Goal: Task Accomplishment & Management: Use online tool/utility

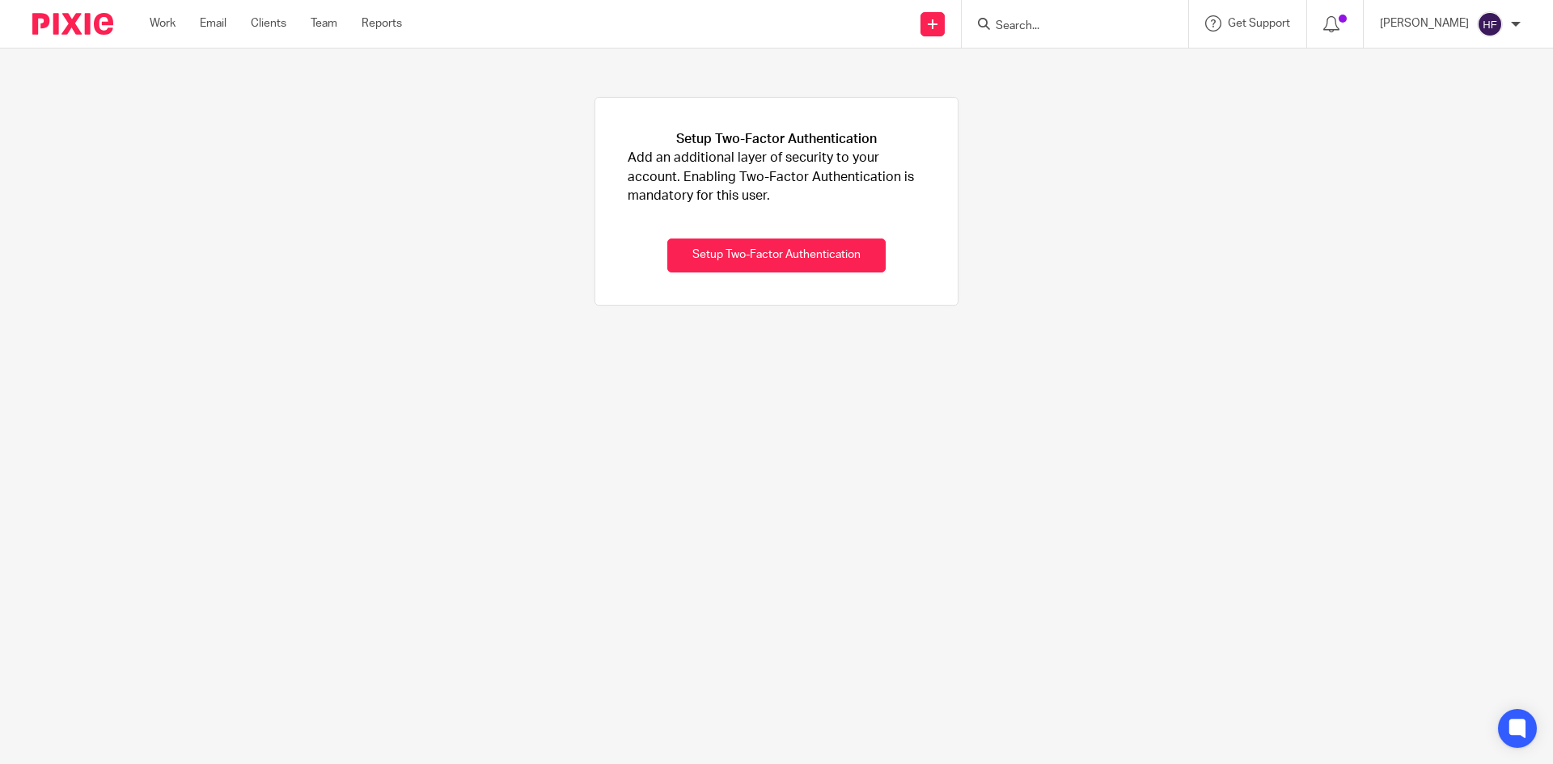
click at [1034, 23] on input "Search" at bounding box center [1067, 26] width 146 height 15
type input "broad"
click at [1098, 72] on link at bounding box center [1092, 69] width 203 height 37
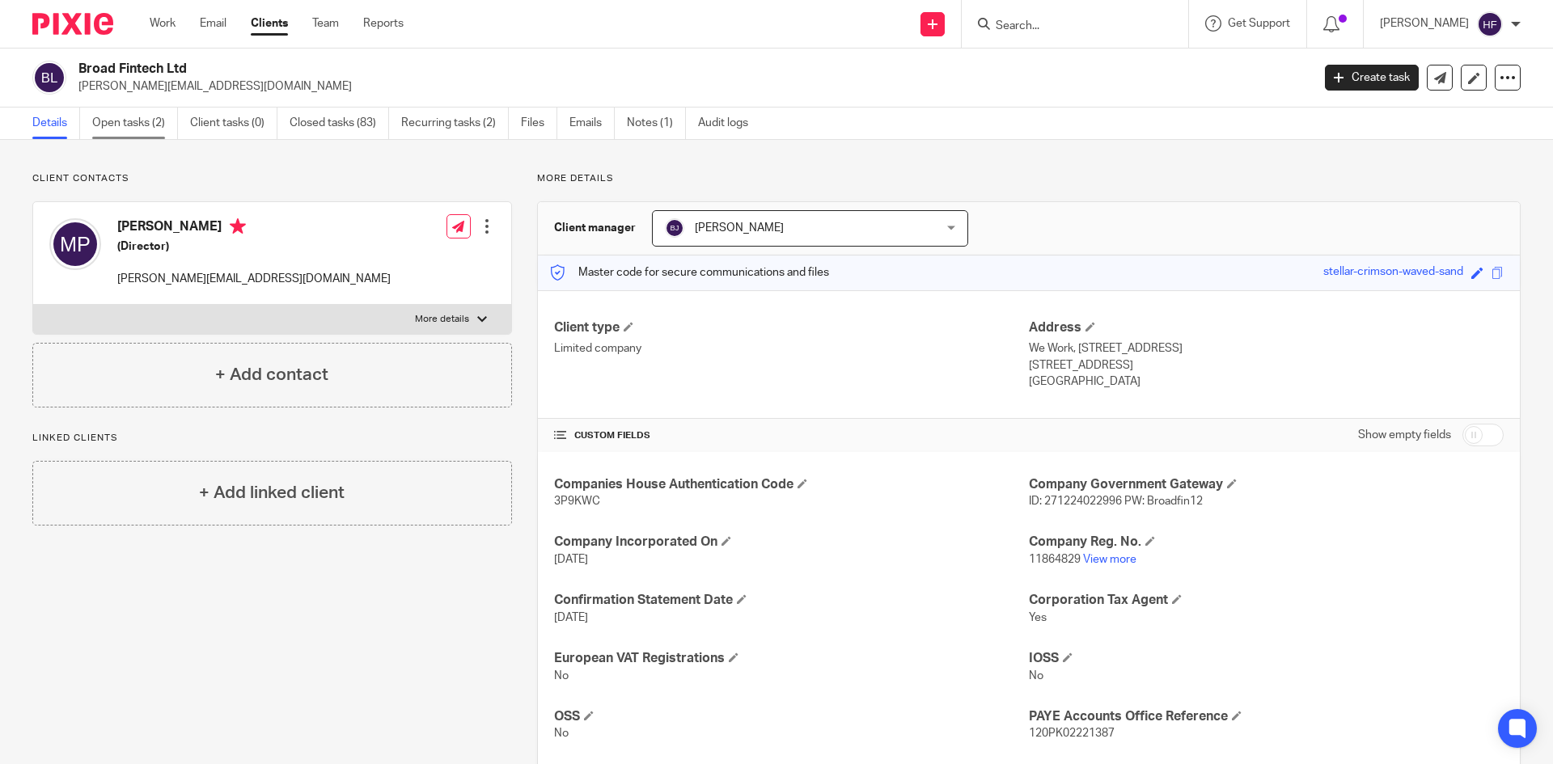
click at [125, 120] on link "Open tasks (2)" at bounding box center [135, 124] width 86 height 32
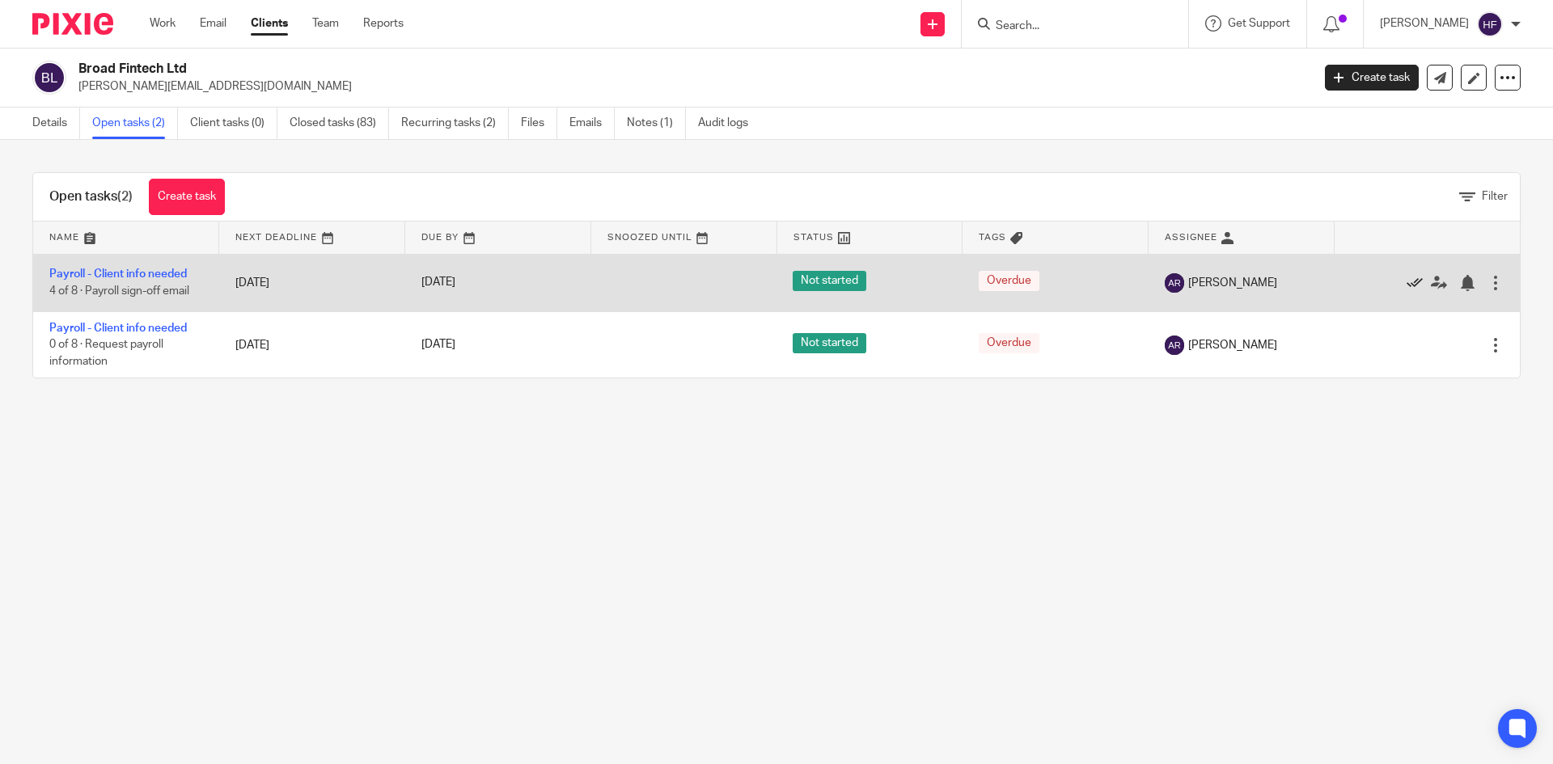
click at [1406, 276] on icon at bounding box center [1414, 283] width 16 height 16
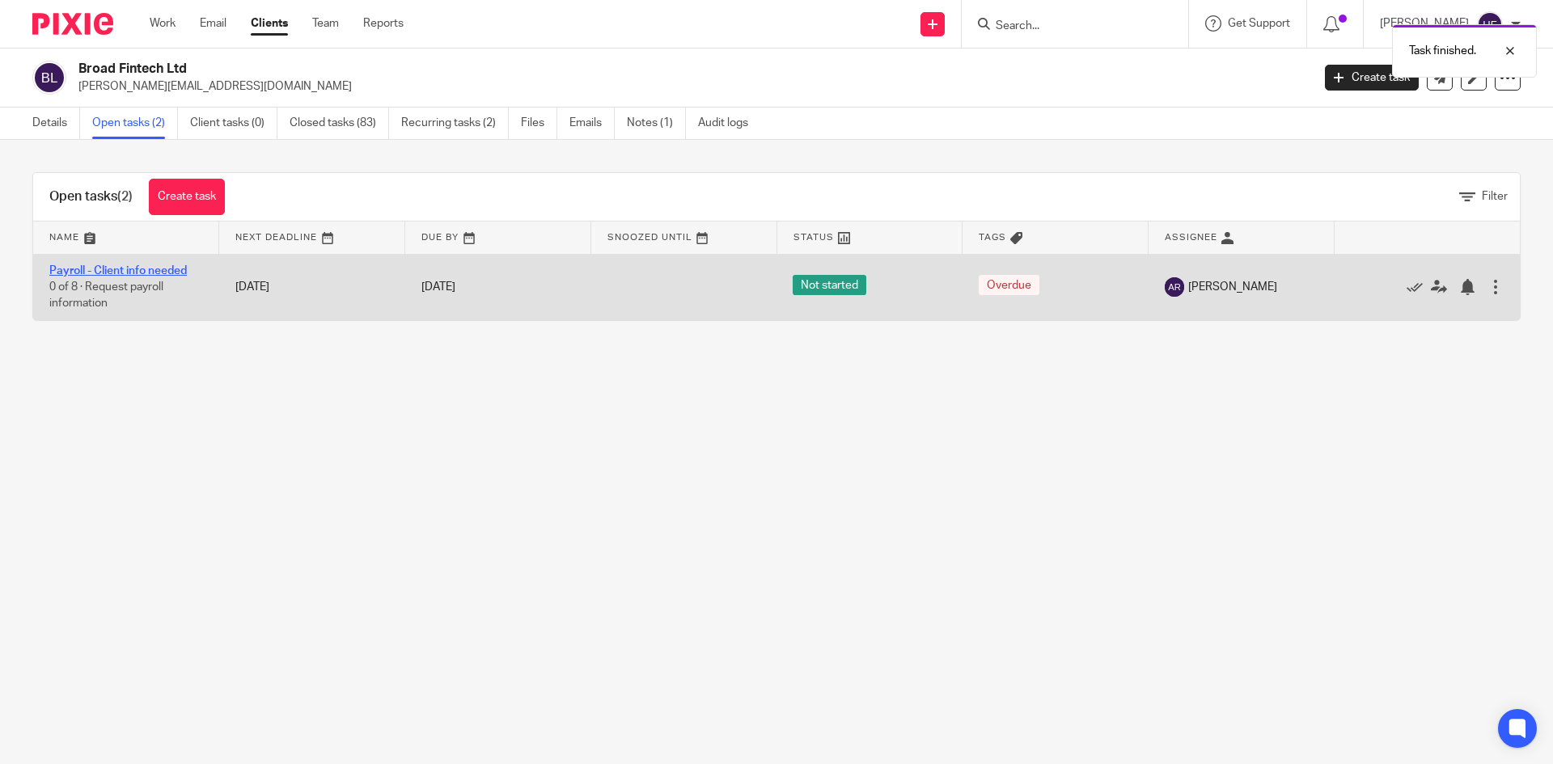
click at [144, 270] on link "Payroll - Client info needed" at bounding box center [117, 270] width 137 height 11
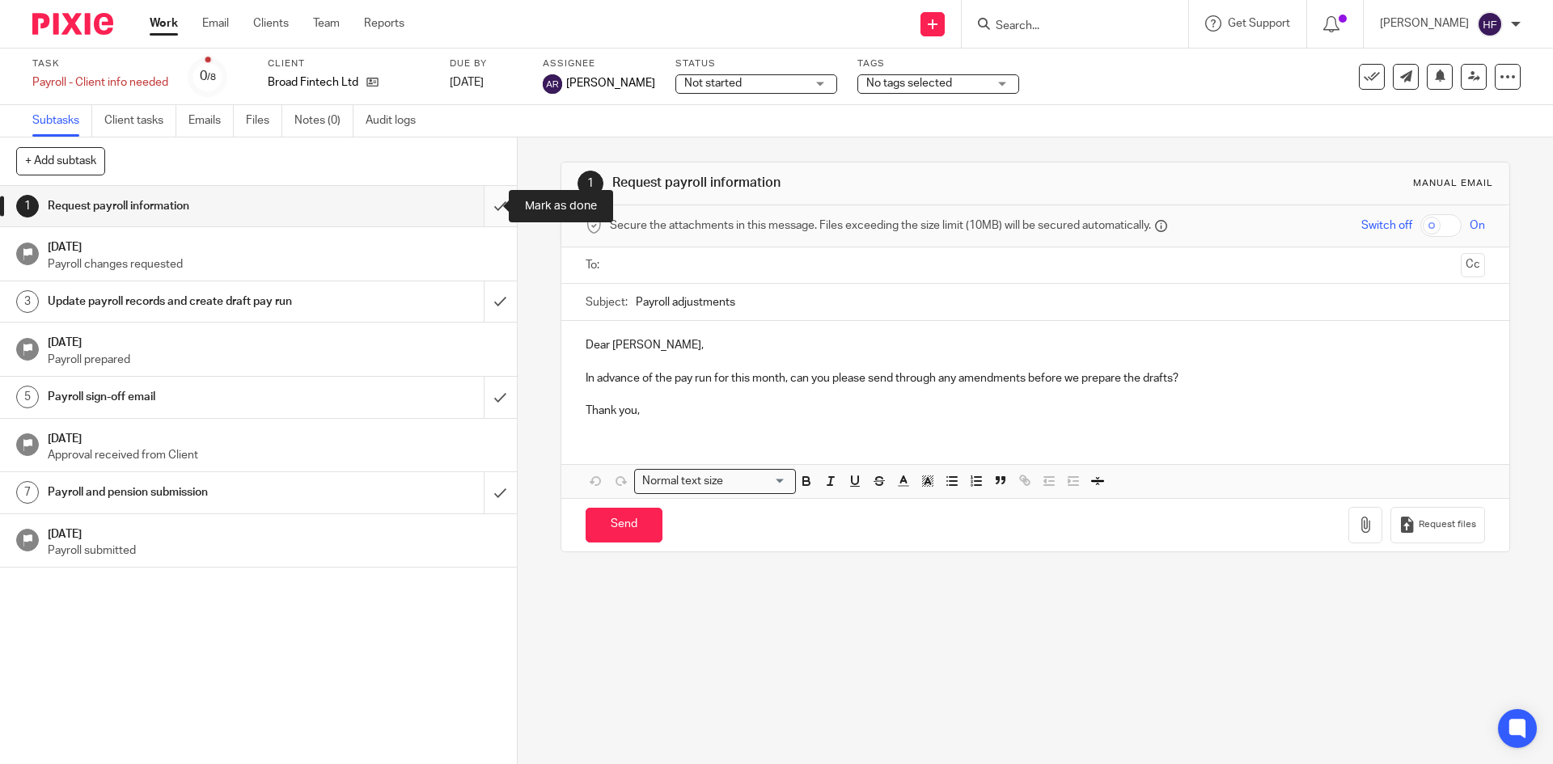
click at [478, 204] on input "submit" at bounding box center [258, 206] width 517 height 40
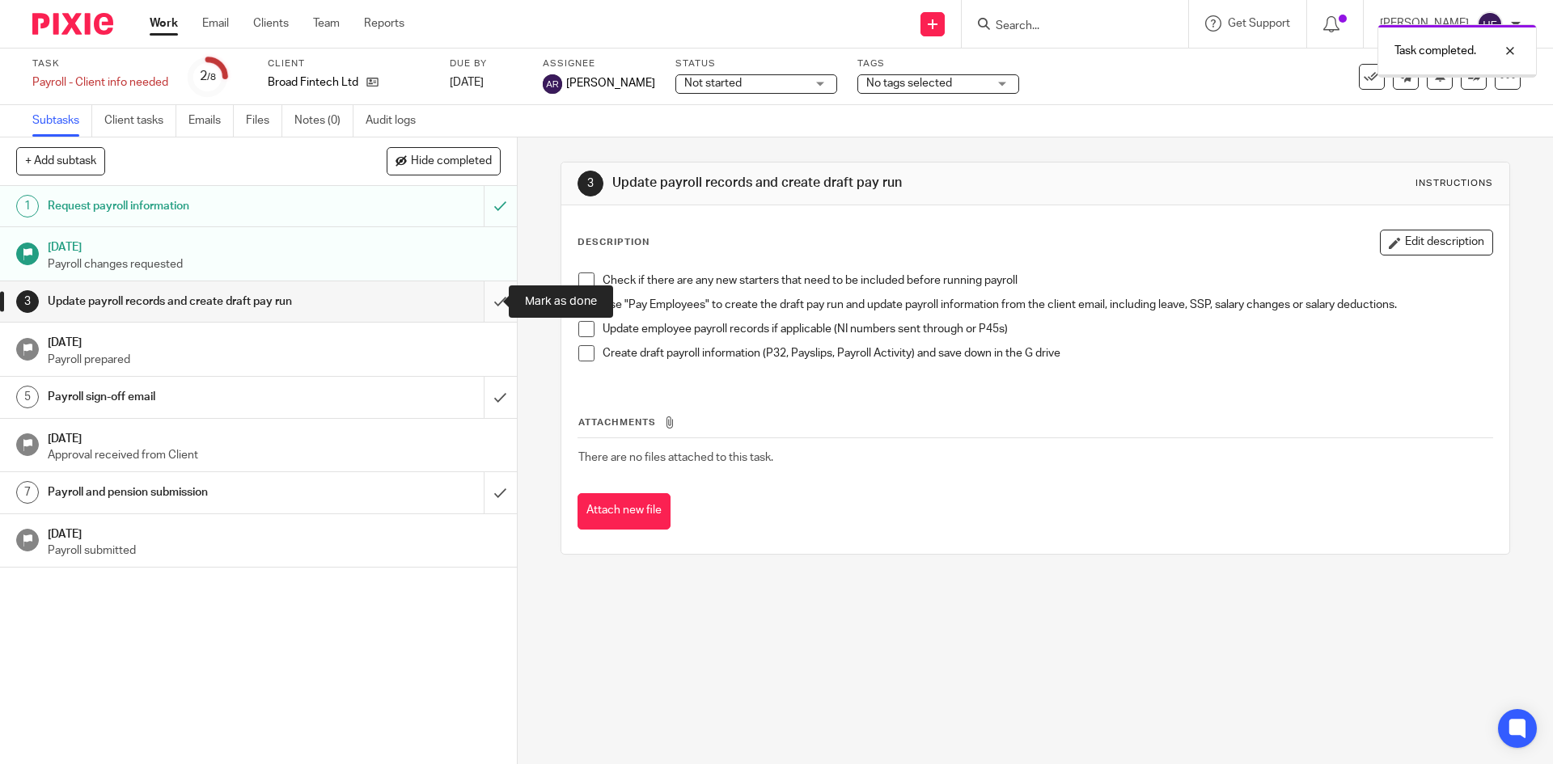
click at [481, 303] on input "submit" at bounding box center [258, 301] width 517 height 40
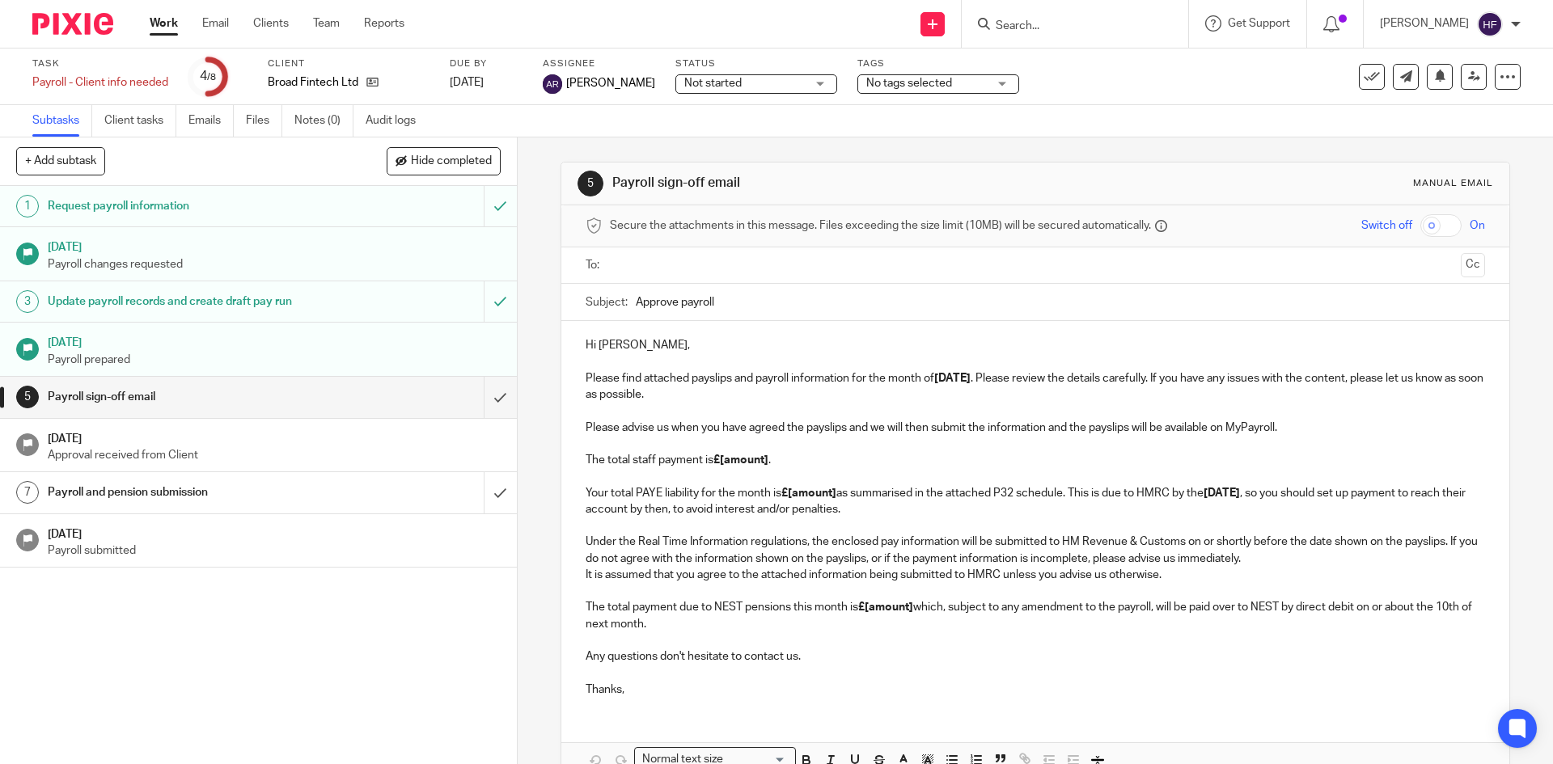
click at [816, 305] on input "Approve payroll" at bounding box center [1060, 302] width 848 height 36
type input "Approve payroll - August 2025"
drag, startPoint x: 1301, startPoint y: 432, endPoint x: 1152, endPoint y: 435, distance: 148.8
click at [1152, 435] on p "Please advise us when you have agreed the payslips and we will then submit the …" at bounding box center [1034, 469] width 898 height 99
click at [1326, 428] on p "Please advise us when you have agreed the payslips and we will then submit the …" at bounding box center [1034, 469] width 898 height 99
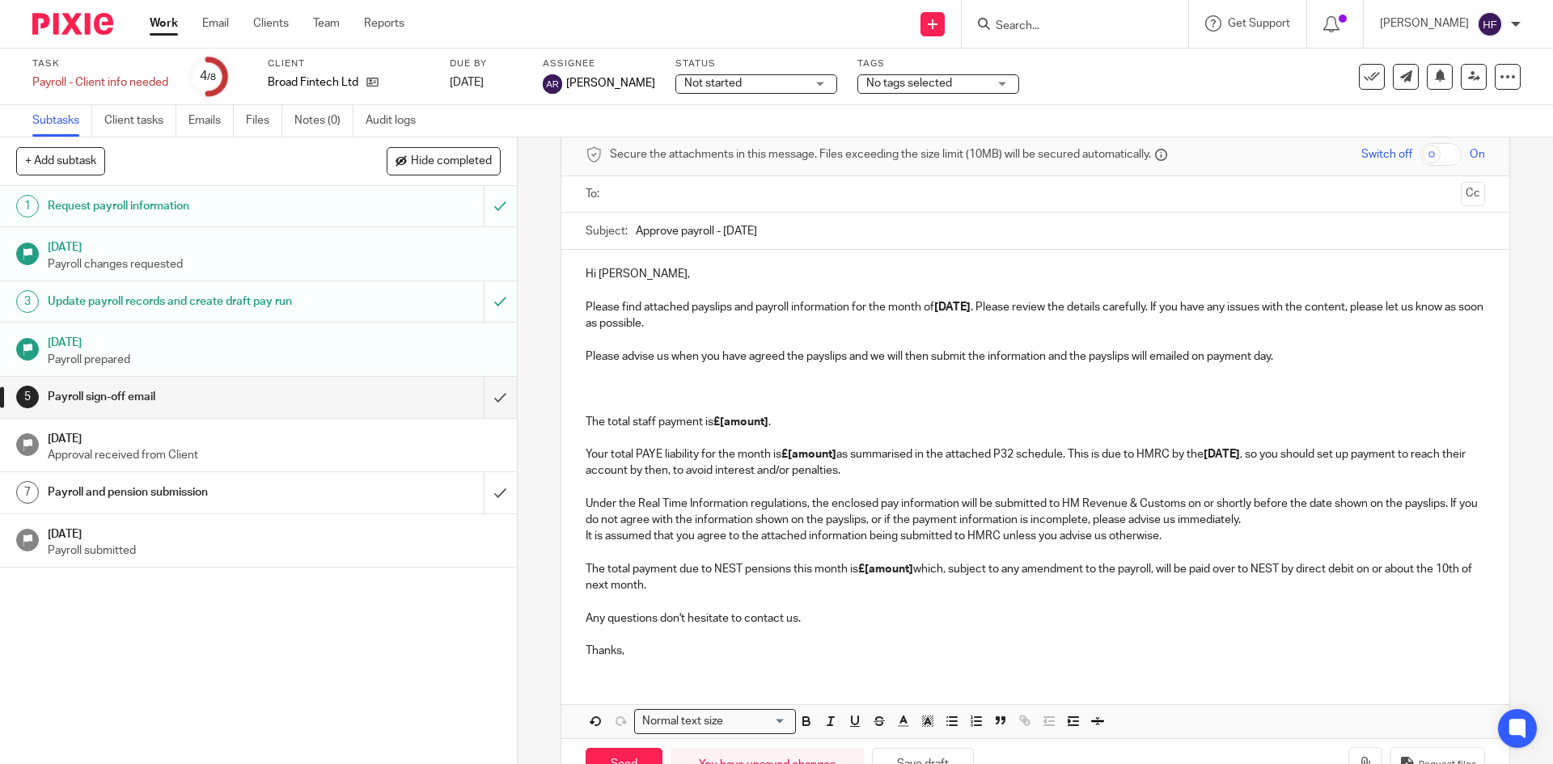
scroll to position [124, 0]
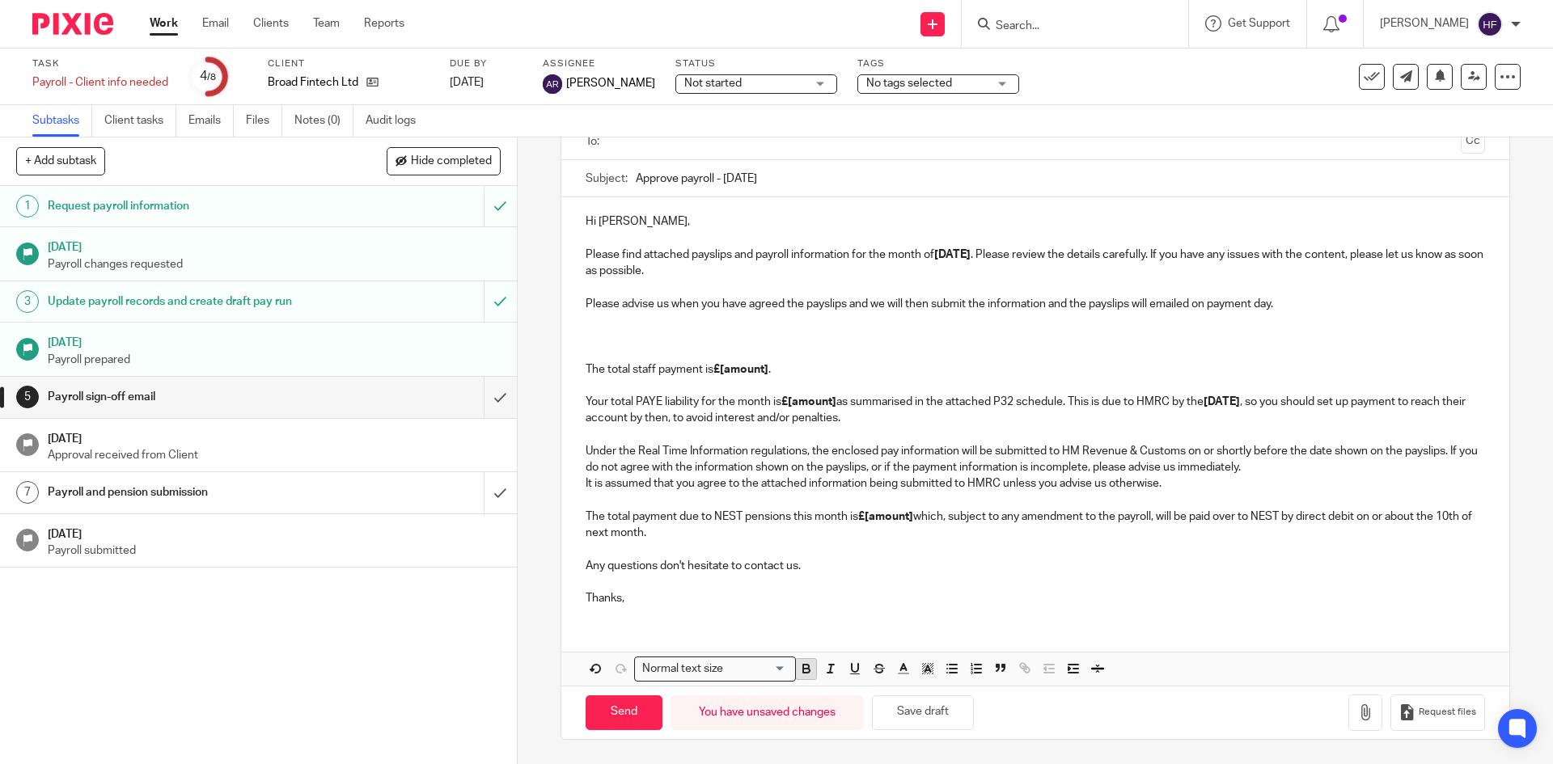
click at [801, 664] on icon "button" at bounding box center [806, 669] width 15 height 15
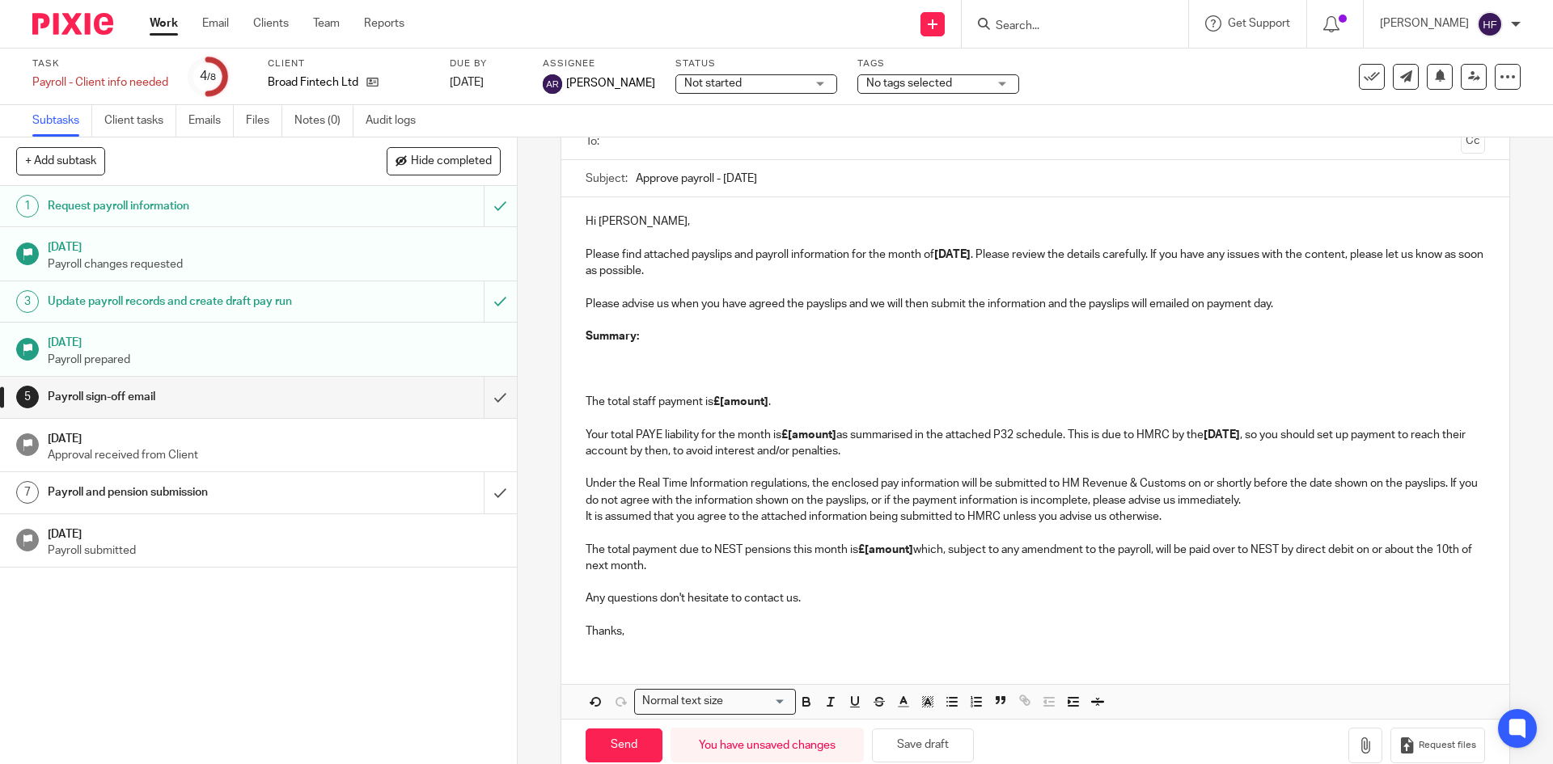
click at [640, 345] on p at bounding box center [1034, 353] width 898 height 16
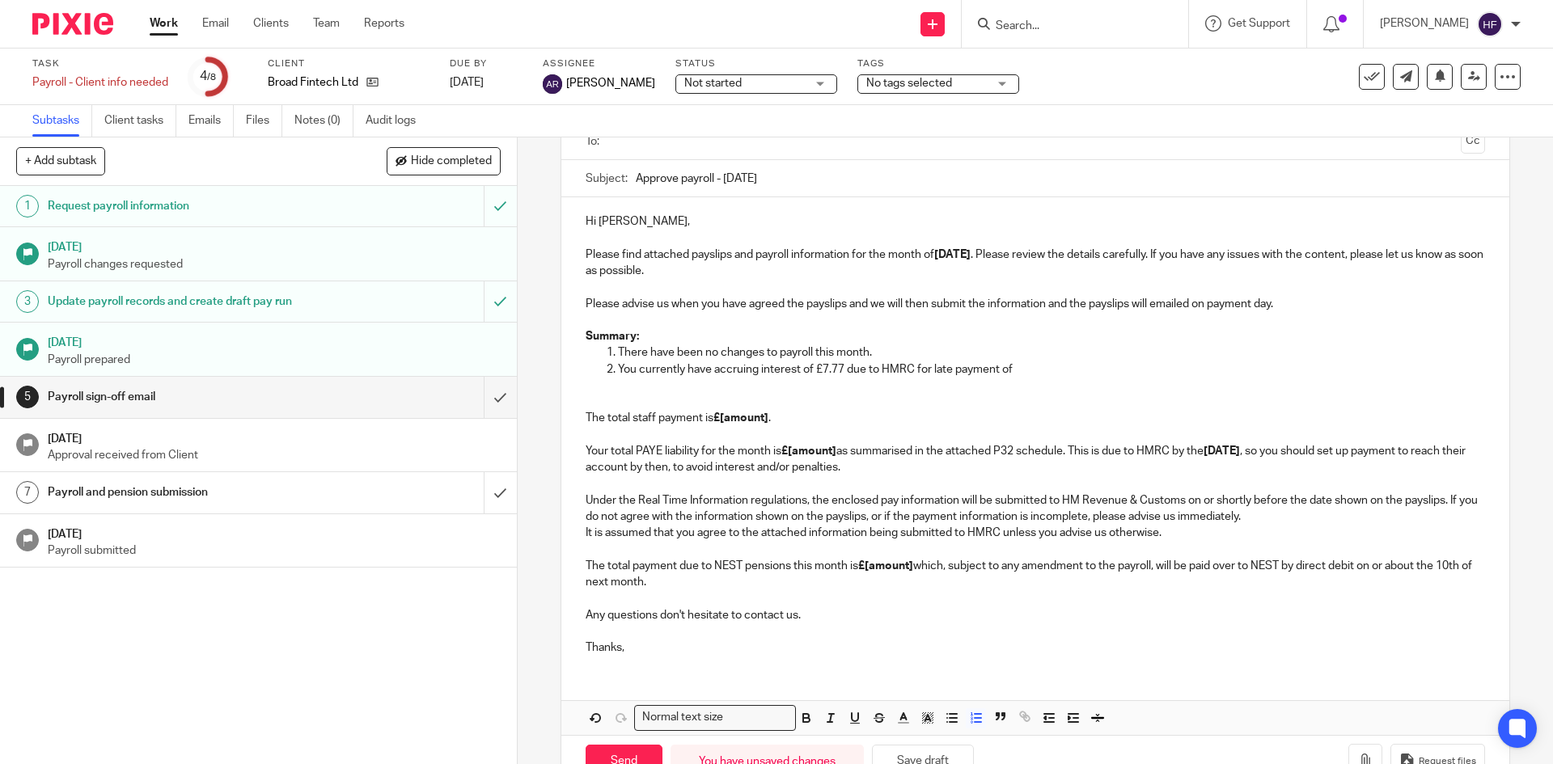
click at [1032, 359] on p "There have been no changes to payroll this month." at bounding box center [1051, 353] width 866 height 16
click at [1035, 361] on p "You currently have accruing interest of £7.77 due to HMRC for late payment of" at bounding box center [1051, 369] width 866 height 16
click at [1069, 366] on p "You currently have accruing interest of £7.77 due to HMRC for late payment of" at bounding box center [1051, 369] width 866 height 16
click at [1119, 370] on p "You currently have accruing interest of £7.77 due to HMRC for late payment of J…" at bounding box center [1051, 369] width 866 height 16
click at [1120, 364] on p "You currently have accruing interest of £7.77 due to HMRC for late payment of J…" at bounding box center [1051, 369] width 866 height 16
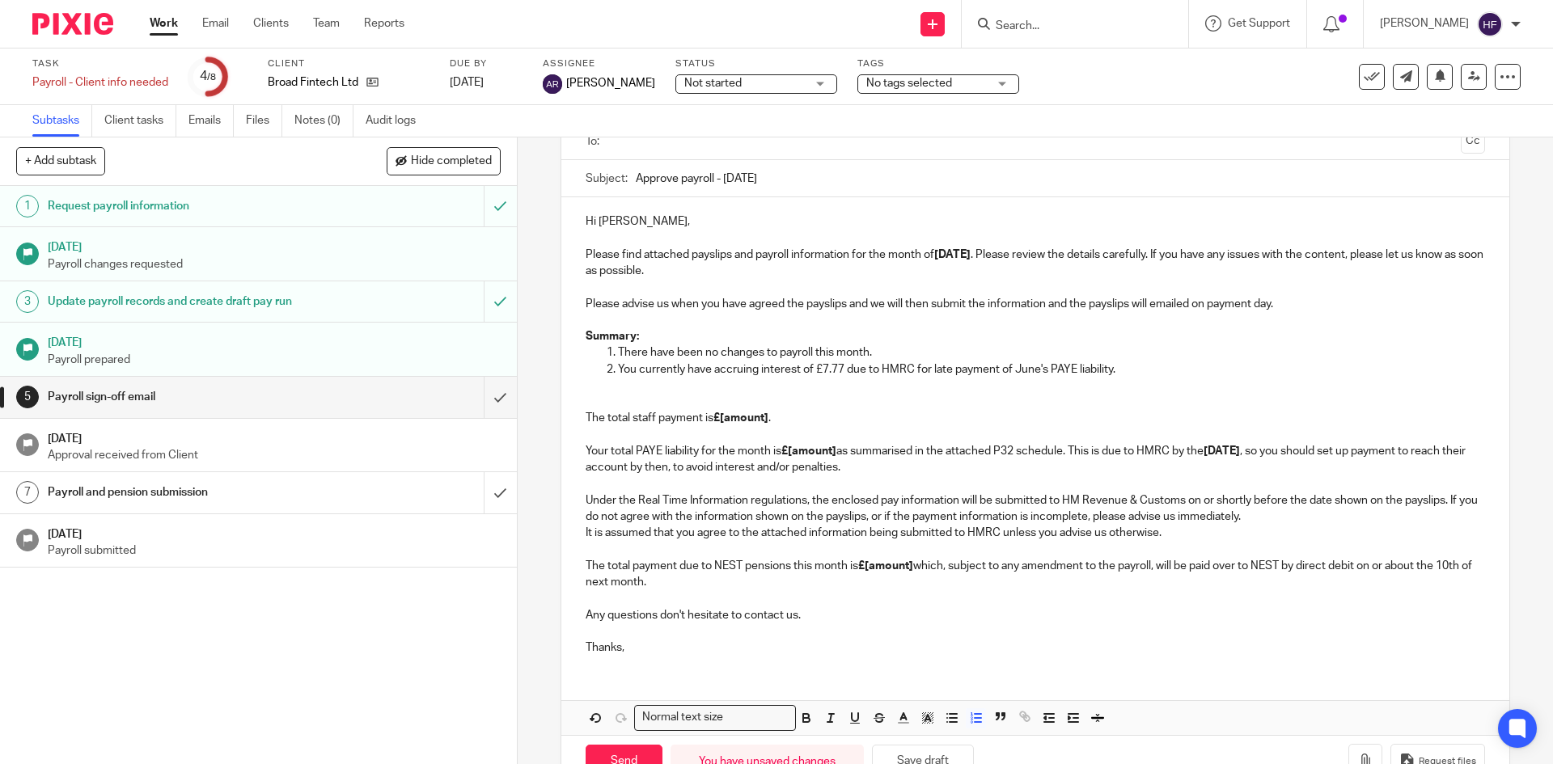
click at [1127, 368] on p "You currently have accruing interest of £7.77 due to HMRC for late payment of J…" at bounding box center [1051, 369] width 866 height 16
click at [1131, 364] on p "You currently have accruing interest of £7.77 due to HMRC for late payment of J…" at bounding box center [1051, 369] width 866 height 16
click at [1120, 374] on p "You currently have accruing interest of £7.77 due to HMRC for late payment of J…" at bounding box center [1051, 369] width 866 height 16
click at [1118, 370] on p "You currently have accruing interest of £7.77 due to HMRC for late payment of J…" at bounding box center [1051, 369] width 866 height 16
drag, startPoint x: 754, startPoint y: 371, endPoint x: 710, endPoint y: 371, distance: 43.7
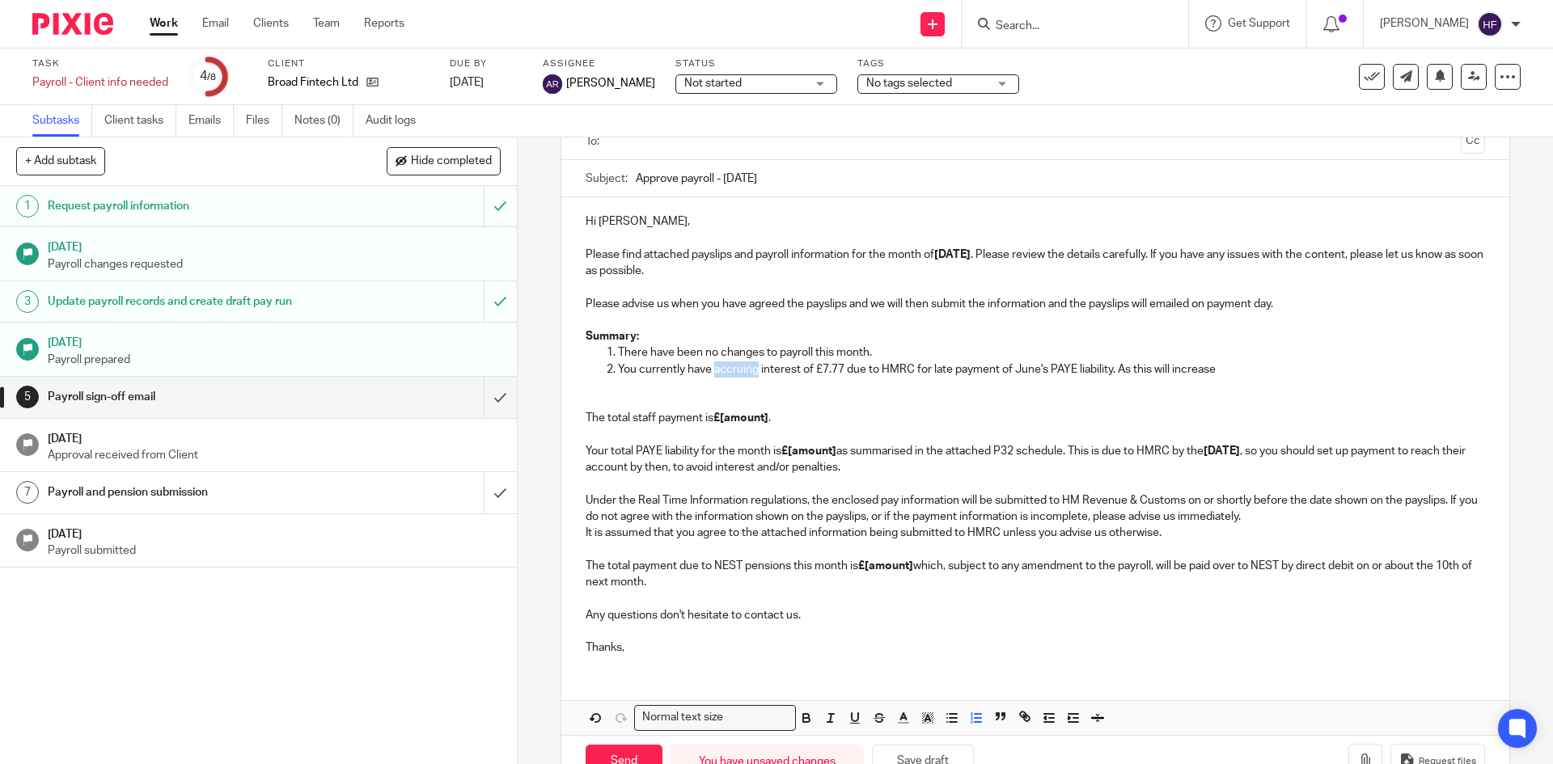
click at [710, 371] on p "You currently have accruing interest of £7.77 due to HMRC for late payment of J…" at bounding box center [1051, 369] width 866 height 16
click at [1205, 366] on p "You currently have interest of £7.77 due to HMRC for late payment of June's PAY…" at bounding box center [1051, 369] width 866 height 16
drag, startPoint x: 718, startPoint y: 419, endPoint x: 766, endPoint y: 422, distance: 47.8
click at [766, 422] on strong "£[amount]" at bounding box center [740, 417] width 55 height 11
drag, startPoint x: 785, startPoint y: 454, endPoint x: 834, endPoint y: 454, distance: 48.5
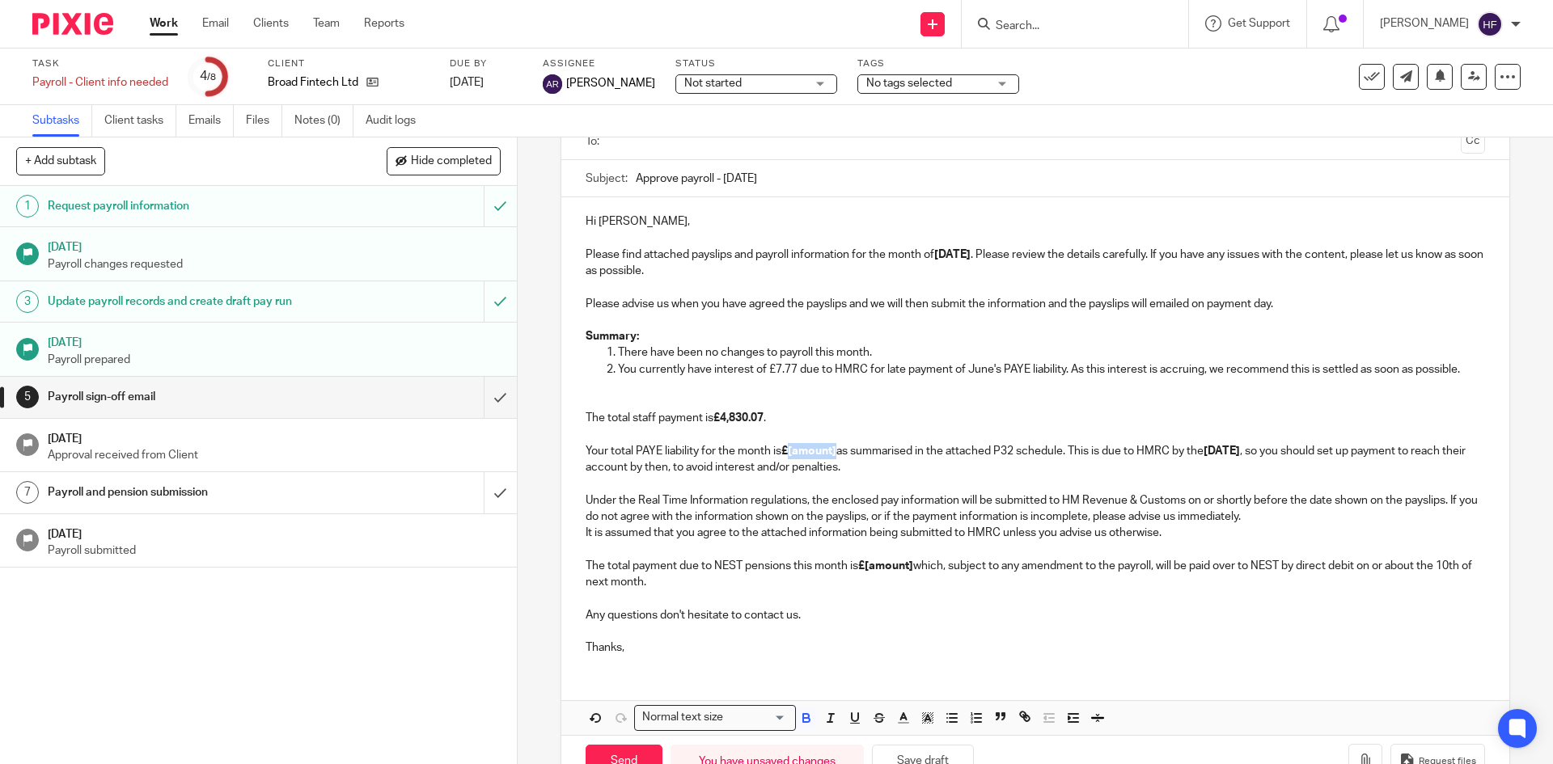
click at [834, 454] on strong "£[amount]" at bounding box center [808, 451] width 55 height 11
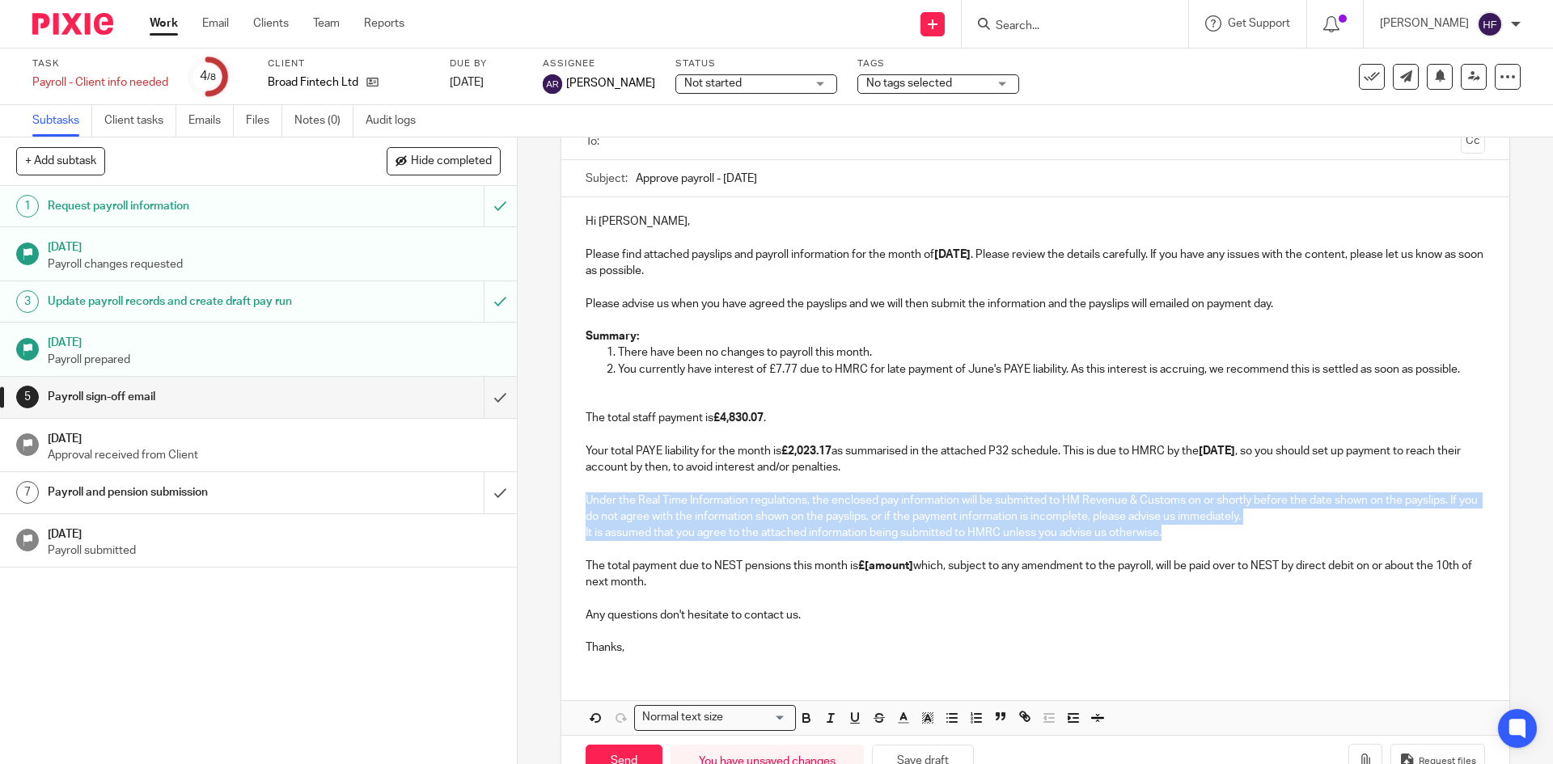
drag, startPoint x: 1201, startPoint y: 538, endPoint x: 567, endPoint y: 496, distance: 635.4
click at [567, 496] on div "Hi Marcos, Please find attached payslips and payroll information for the month …" at bounding box center [1034, 432] width 947 height 471
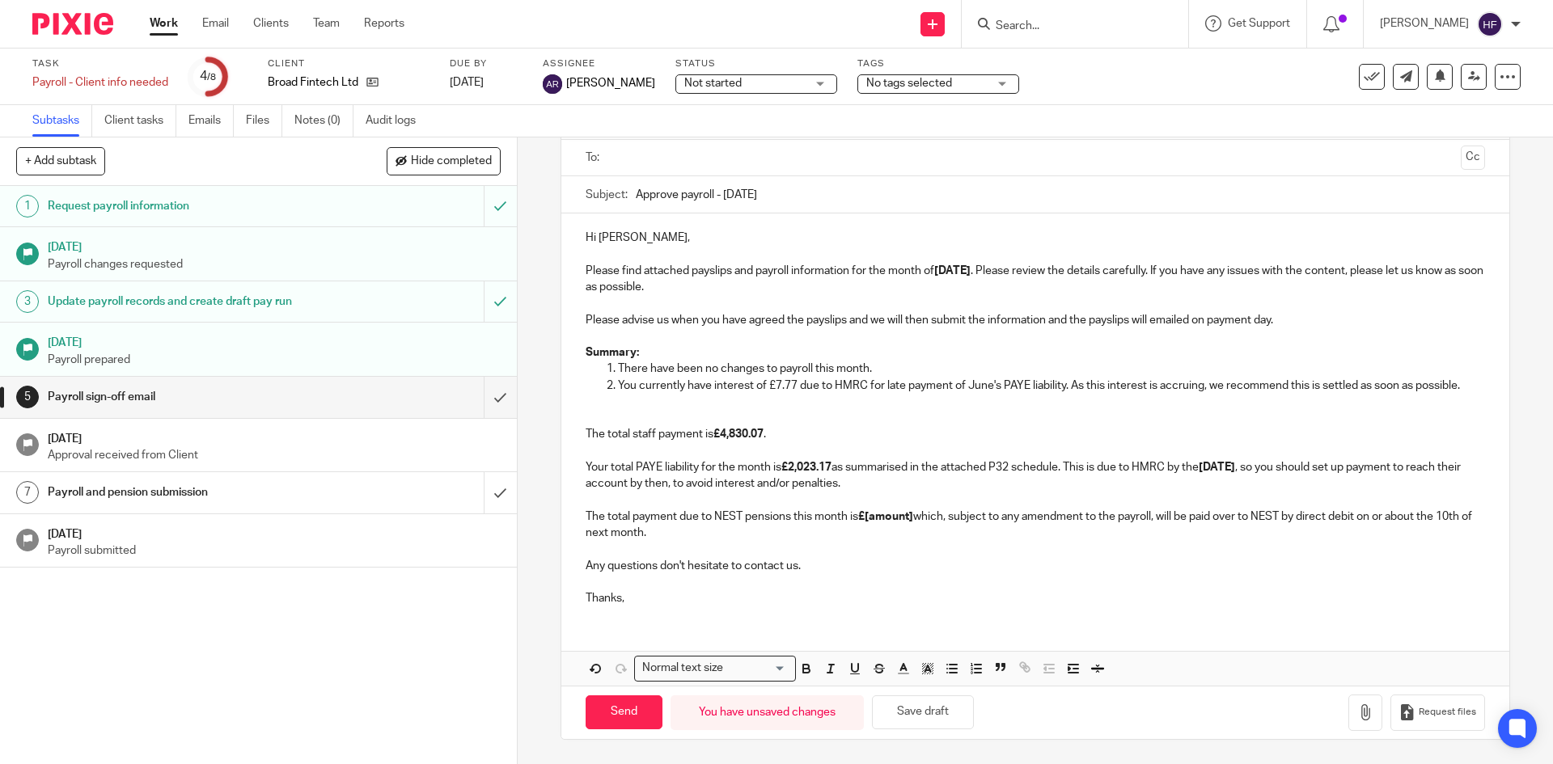
scroll to position [108, 0]
drag, startPoint x: 864, startPoint y: 514, endPoint x: 913, endPoint y: 514, distance: 48.5
click at [913, 514] on p "The total staff payment is £4,830.07 . Your total PAYE liability for the month …" at bounding box center [1034, 467] width 898 height 147
click at [924, 712] on button "Save draft" at bounding box center [923, 712] width 102 height 35
click at [907, 717] on button "Save draft" at bounding box center [923, 712] width 102 height 35
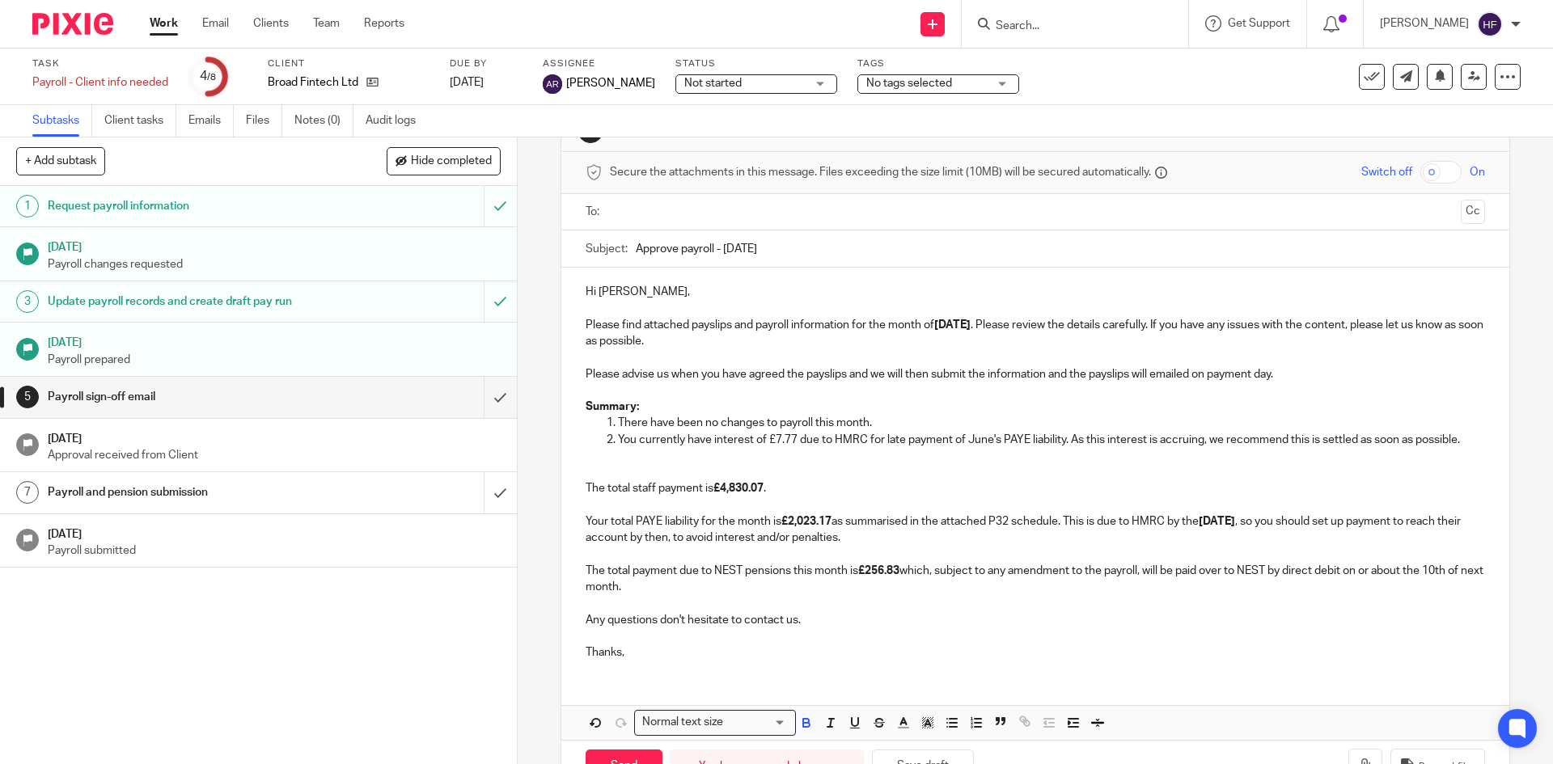
scroll to position [81, 0]
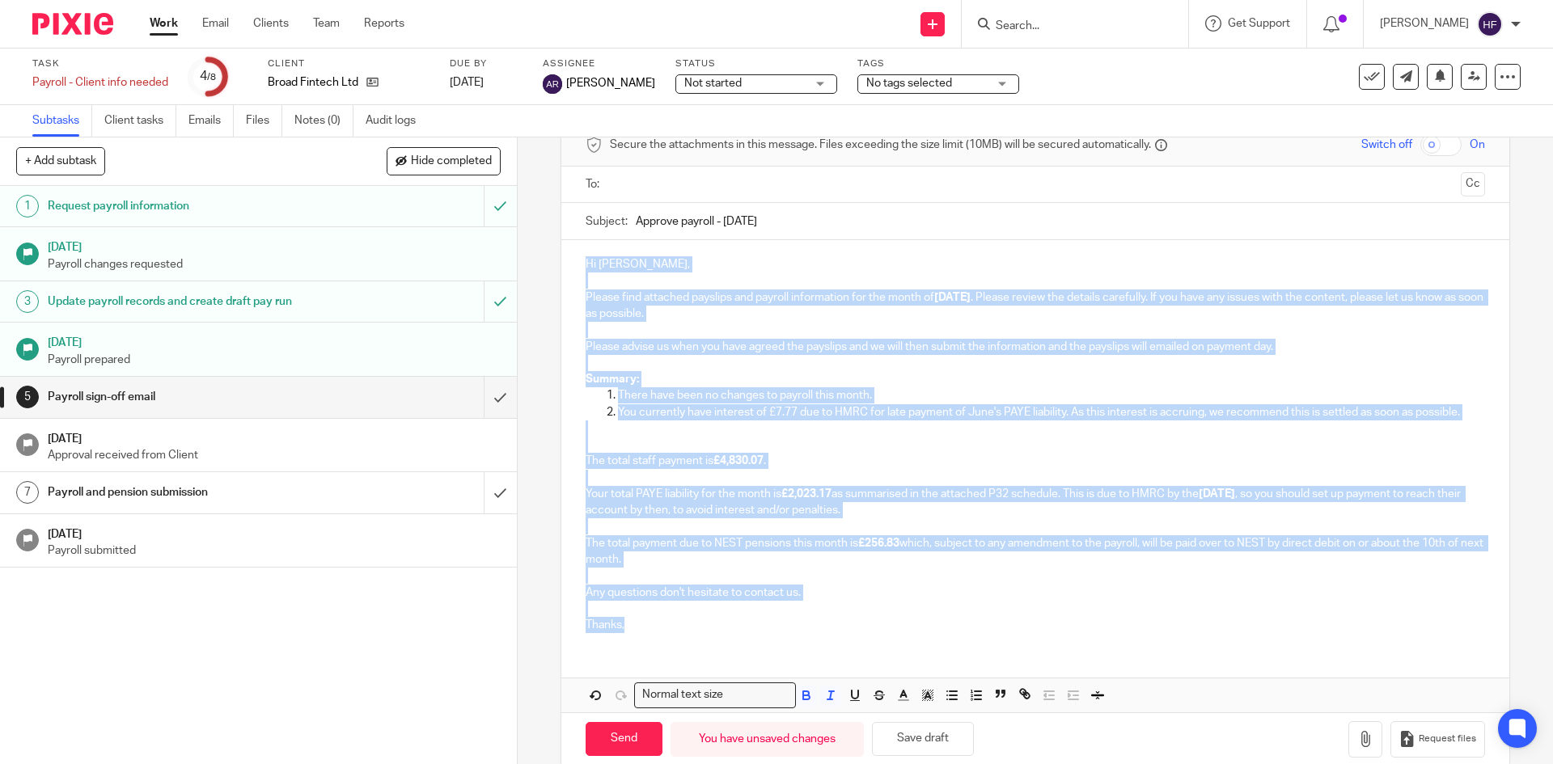
drag, startPoint x: 659, startPoint y: 638, endPoint x: 562, endPoint y: 264, distance: 386.0
click at [562, 264] on div "Hi Marcos, Please find attached payslips and payroll information for the month …" at bounding box center [1034, 442] width 947 height 405
copy div "Hi Marcos, Please find attached payslips and payroll information for the month …"
click at [844, 435] on p "The total staff payment is £4,830.07 . Your total PAYE liability for the month …" at bounding box center [1034, 494] width 898 height 147
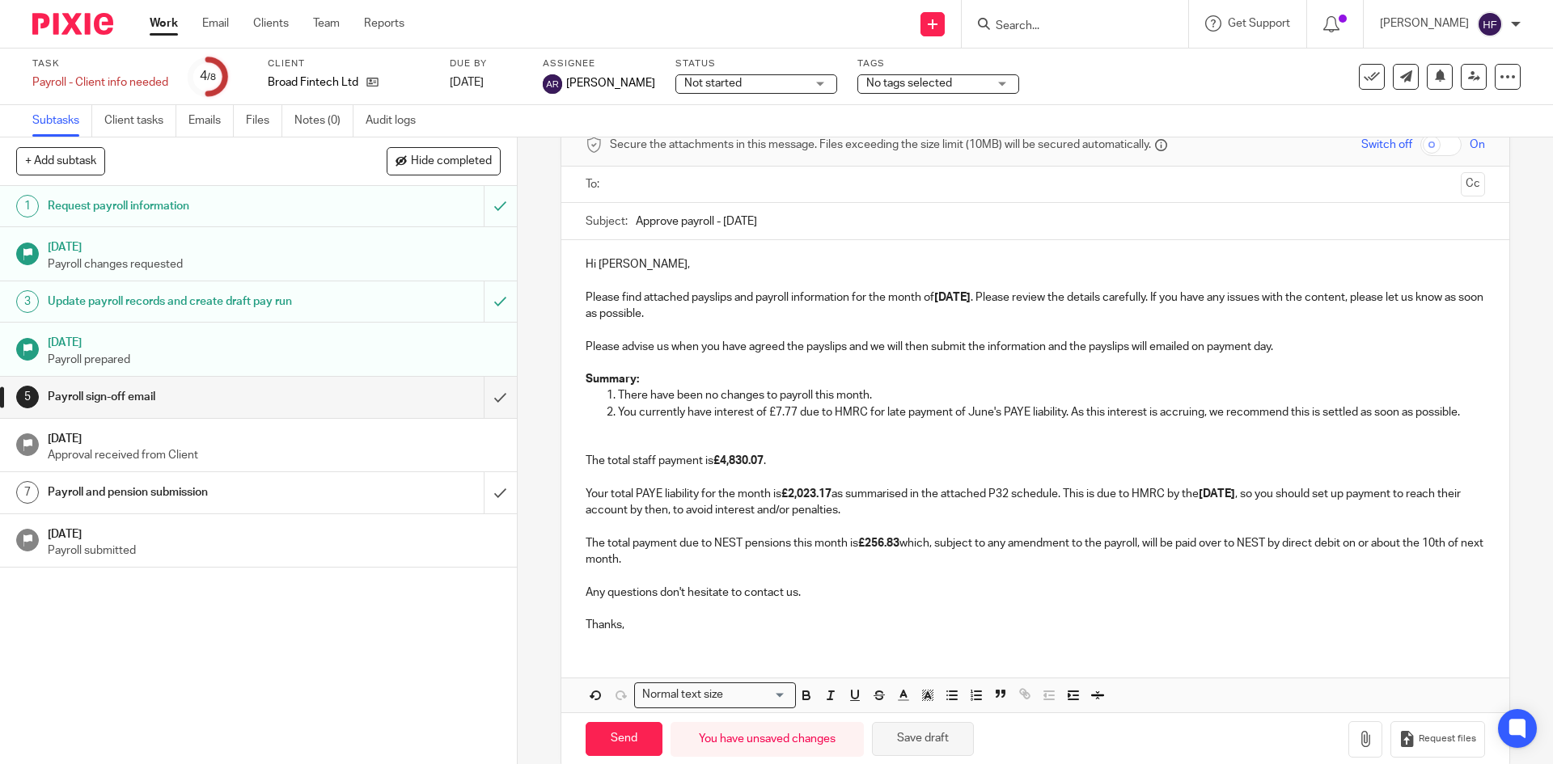
click at [918, 742] on button "Save draft" at bounding box center [923, 739] width 102 height 35
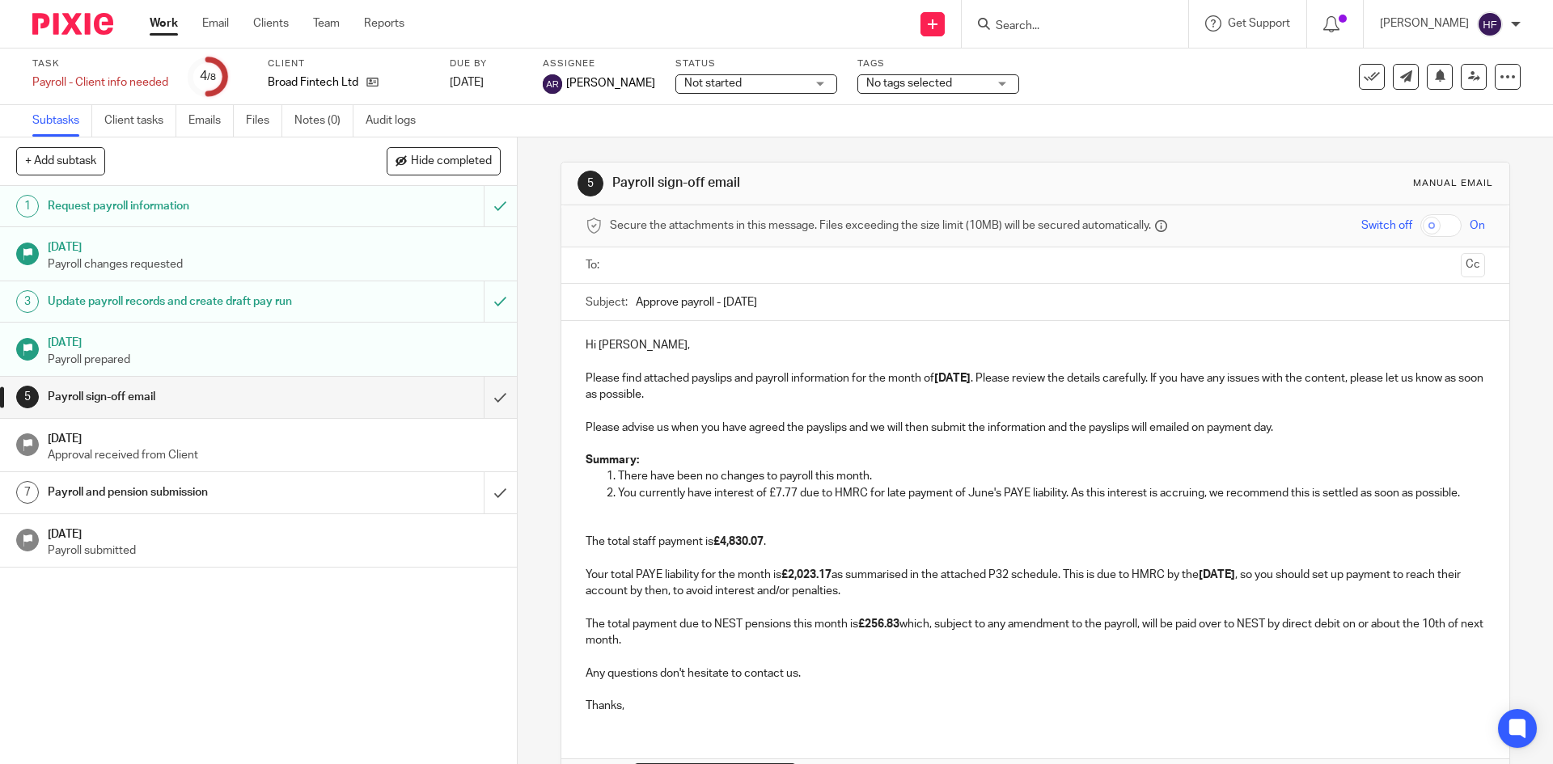
click at [1062, 20] on input "Search" at bounding box center [1067, 26] width 146 height 15
type input "recor"
click at [1101, 70] on link at bounding box center [1112, 69] width 242 height 37
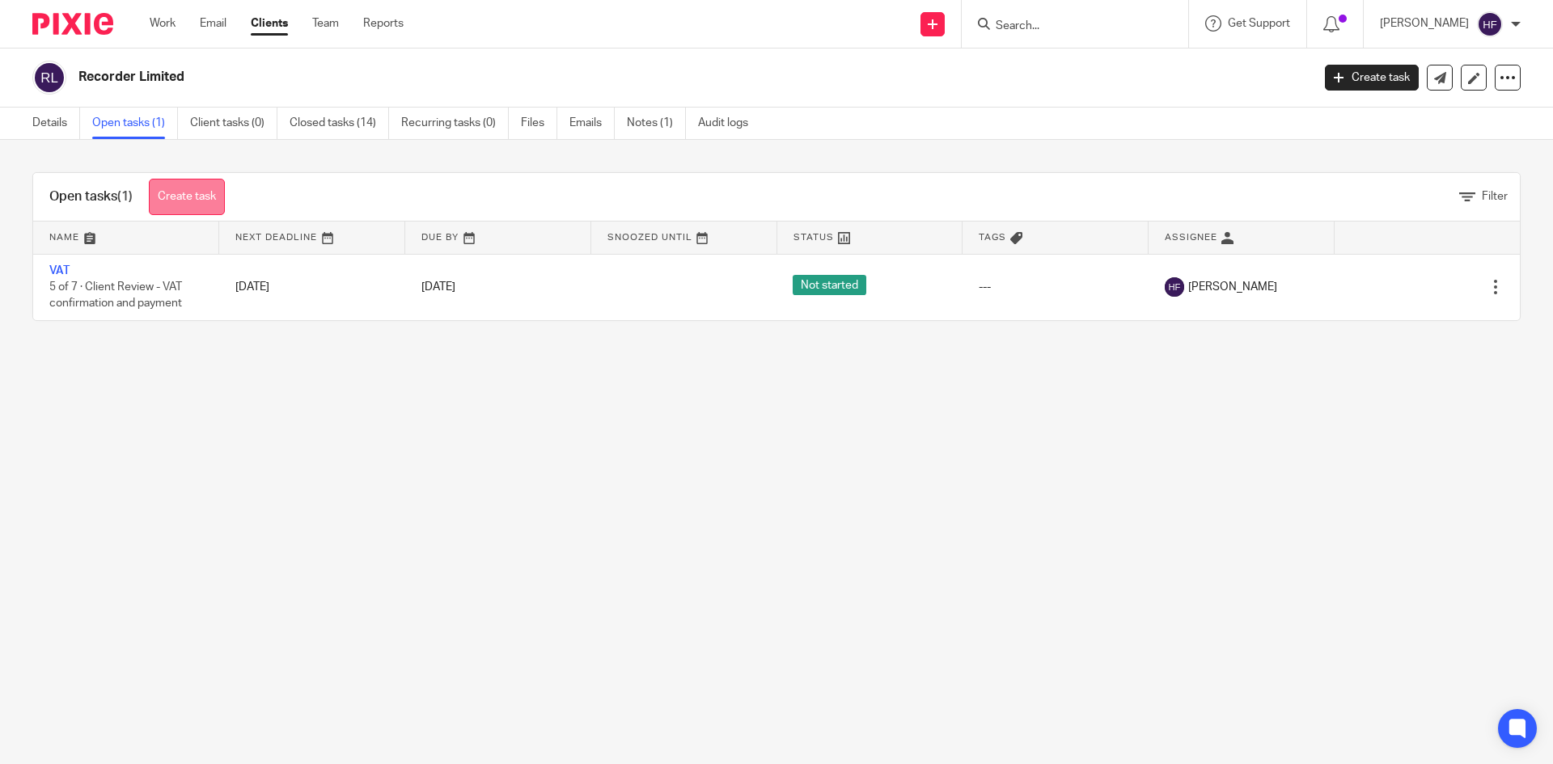
click at [201, 193] on link "Create task" at bounding box center [187, 197] width 76 height 36
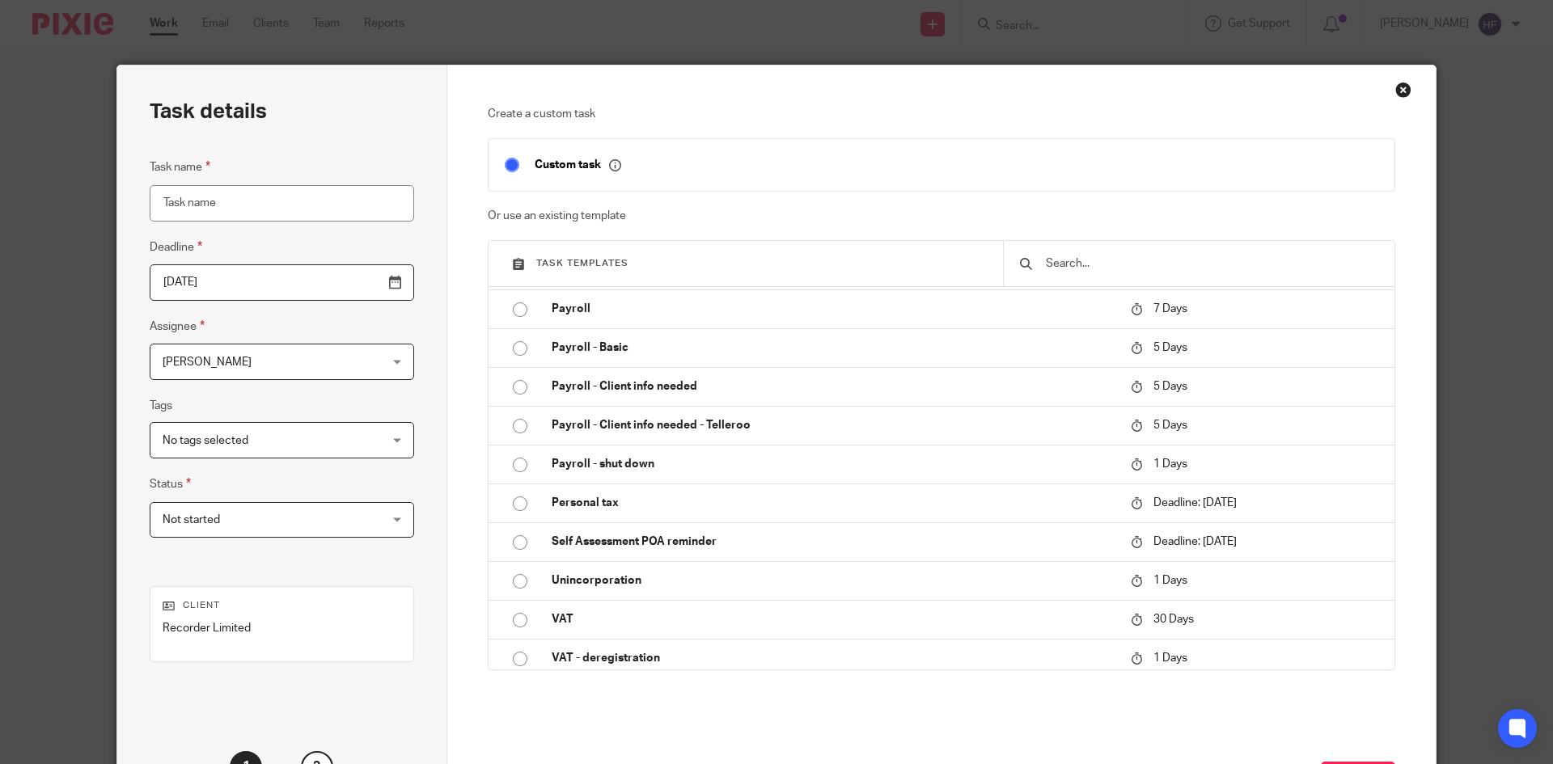
scroll to position [323, 0]
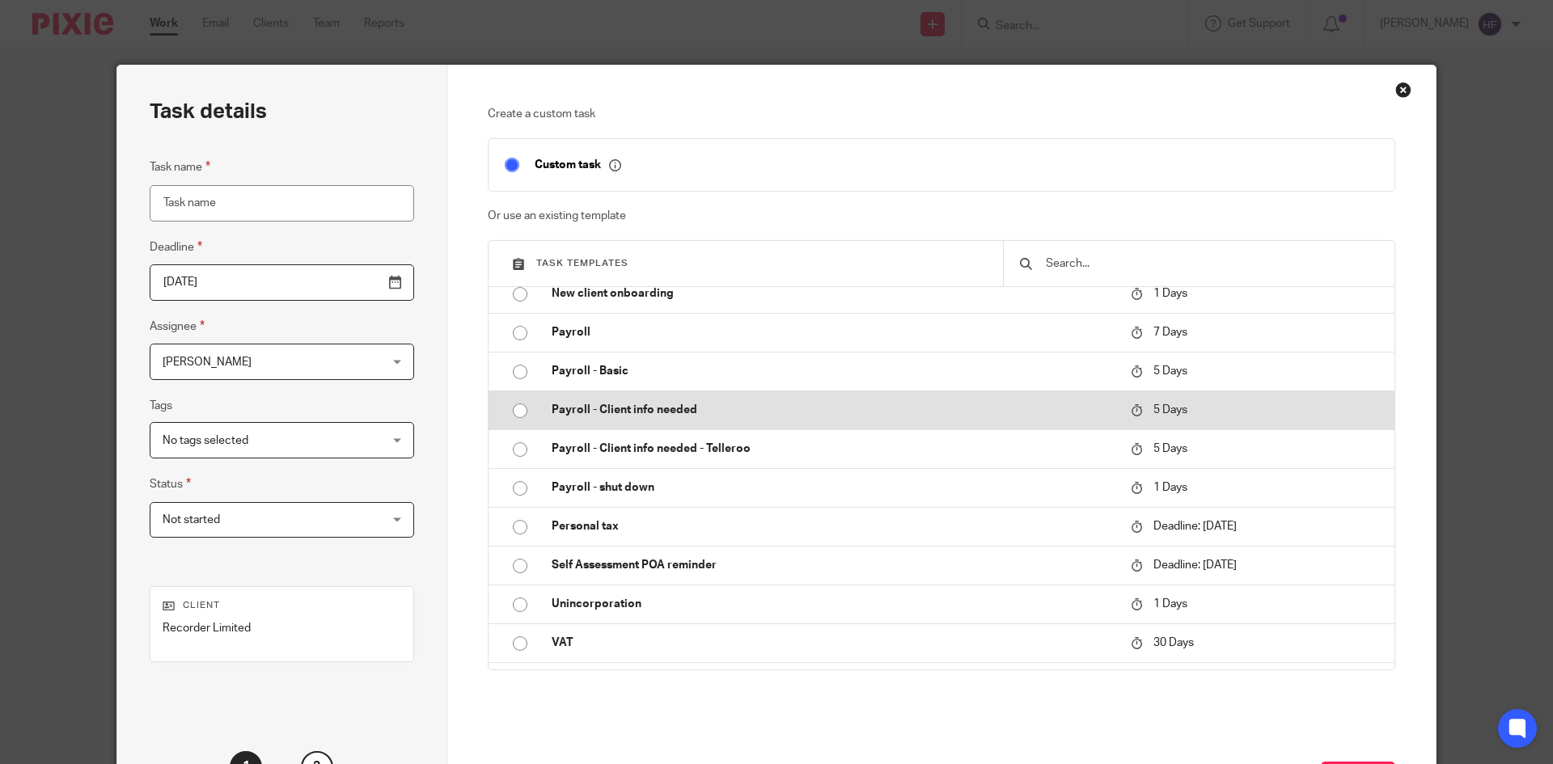
click at [676, 408] on p "Payroll - Client info needed" at bounding box center [833, 410] width 563 height 16
type input "[DATE]"
type input "Payroll - Client info needed"
checkbox input "false"
radio input "true"
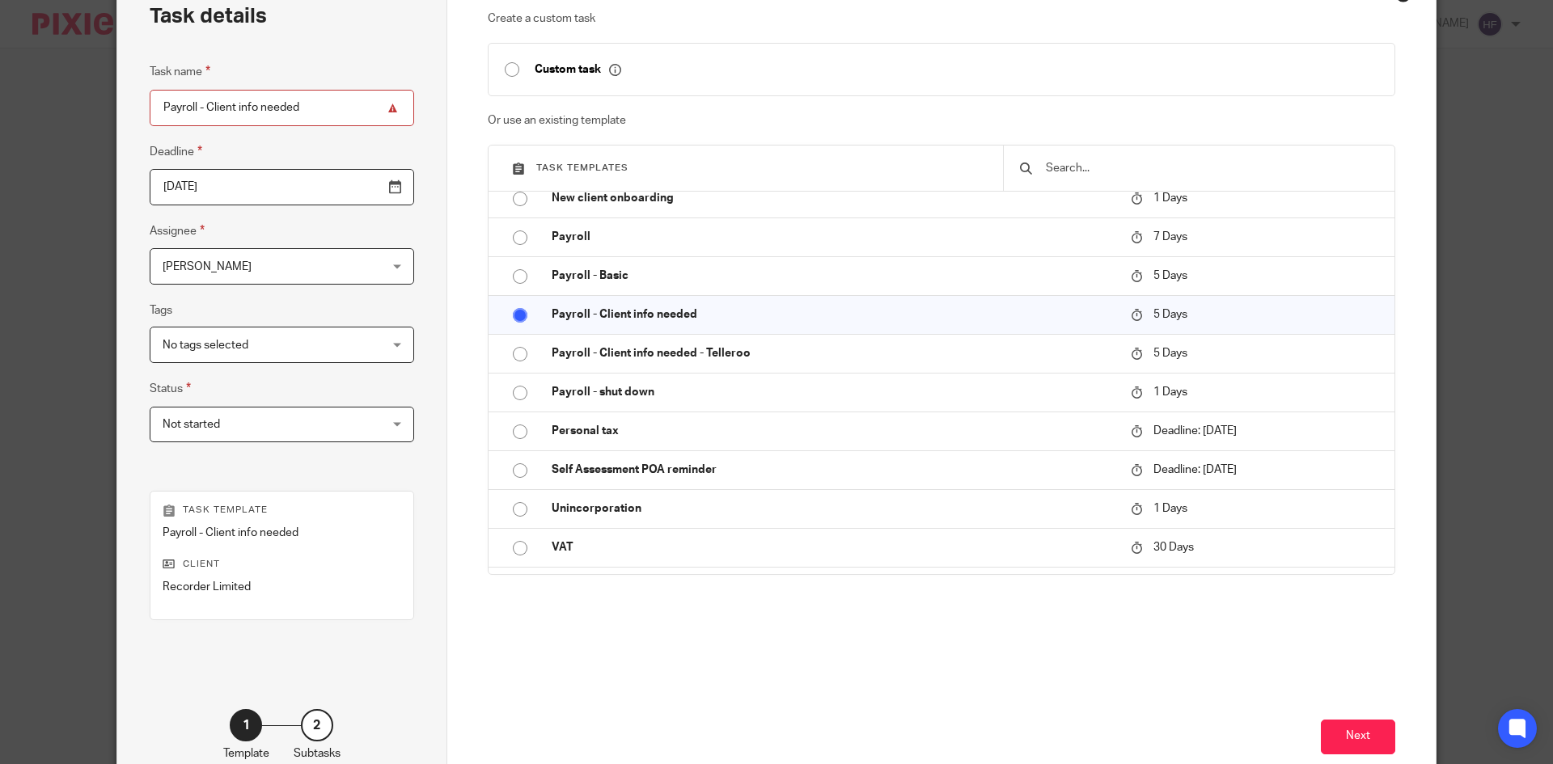
scroll to position [192, 0]
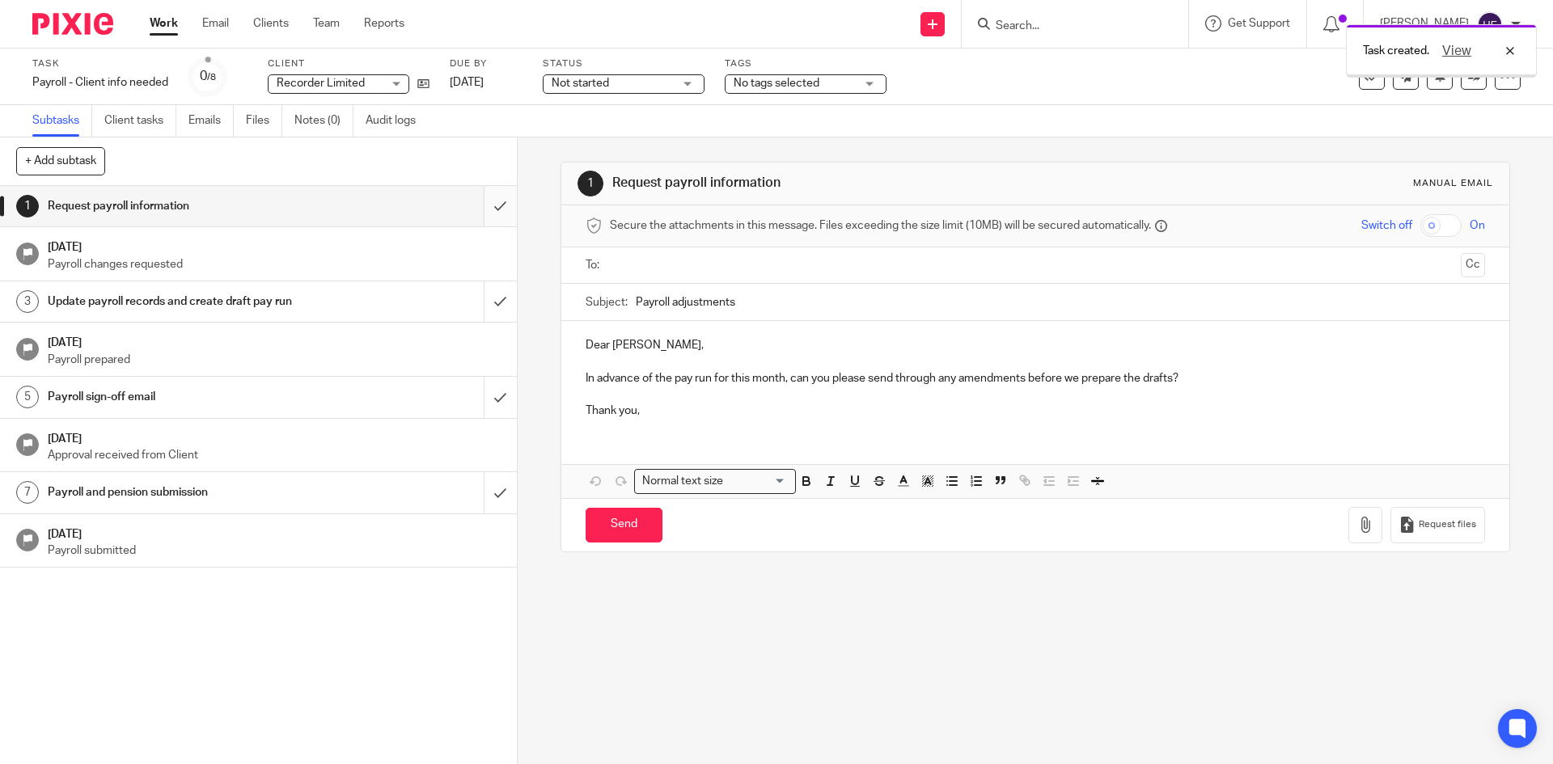
click at [476, 205] on input "submit" at bounding box center [258, 206] width 517 height 40
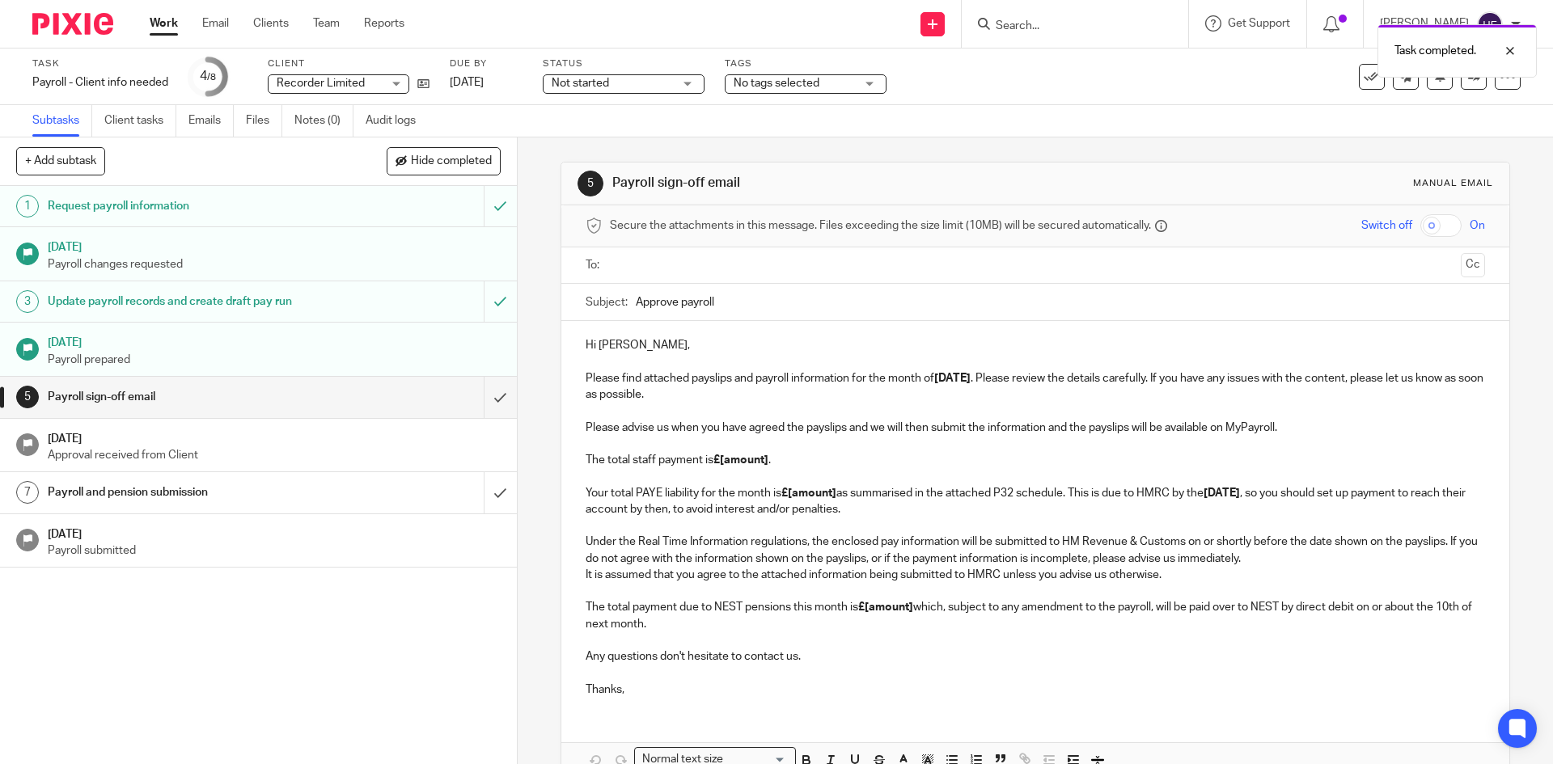
click at [647, 346] on p "Hi [PERSON_NAME], Please find attached payslips and payroll information for the…" at bounding box center [1034, 370] width 898 height 66
drag, startPoint x: 647, startPoint y: 347, endPoint x: 613, endPoint y: 347, distance: 34.0
click at [613, 347] on p "Hi [PERSON_NAME], Please find attached payslips and payroll information for the…" at bounding box center [1034, 370] width 898 height 66
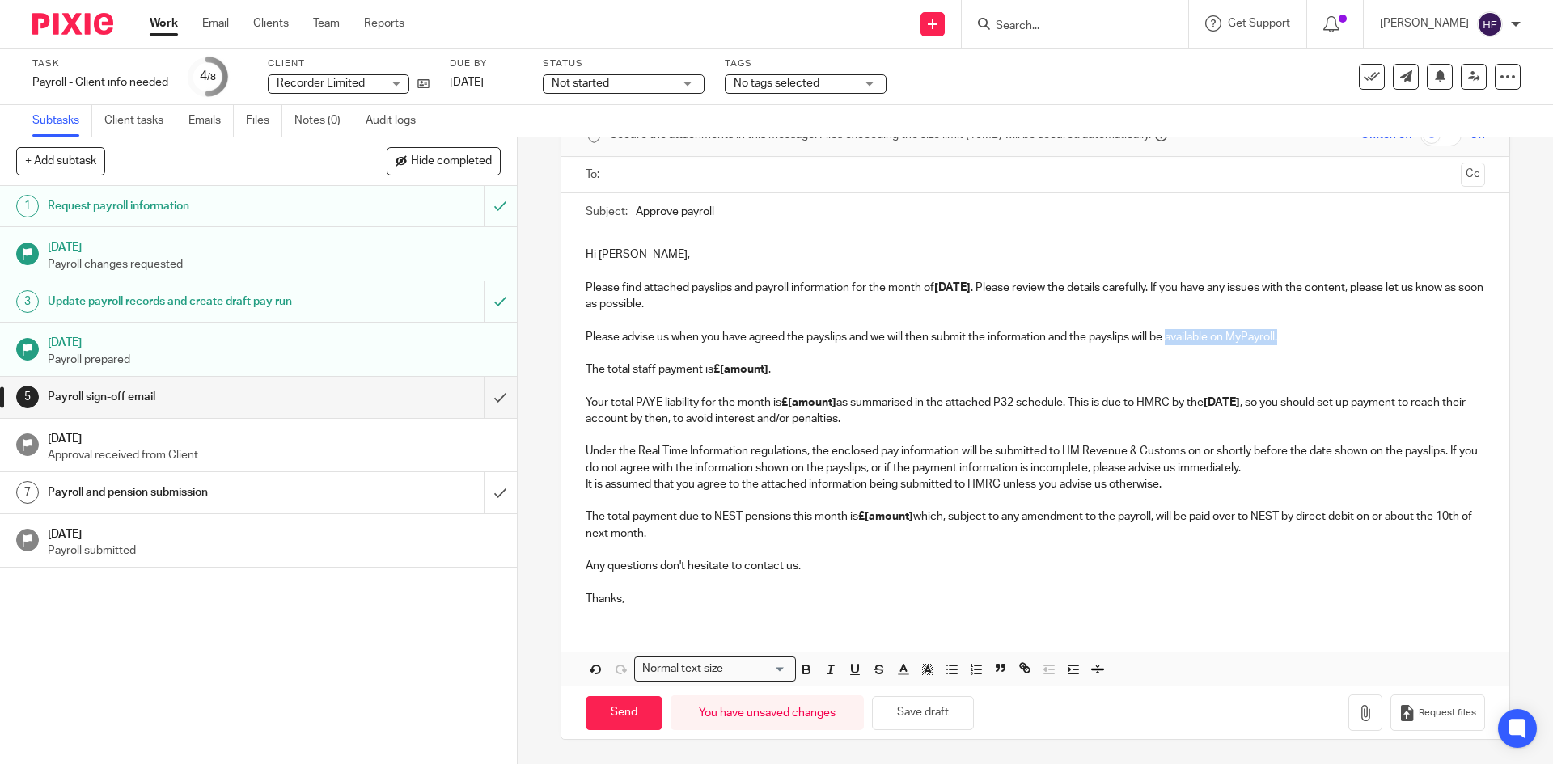
drag, startPoint x: 1308, startPoint y: 337, endPoint x: 1168, endPoint y: 336, distance: 140.7
click at [1168, 336] on p "Please advise us when you have agreed the payslips and we will then submit the …" at bounding box center [1034, 378] width 898 height 99
drag, startPoint x: 717, startPoint y: 373, endPoint x: 766, endPoint y: 375, distance: 48.6
click at [766, 375] on strong "£[amount]" at bounding box center [740, 369] width 55 height 11
click at [923, 708] on button "Save draft" at bounding box center [923, 713] width 102 height 35
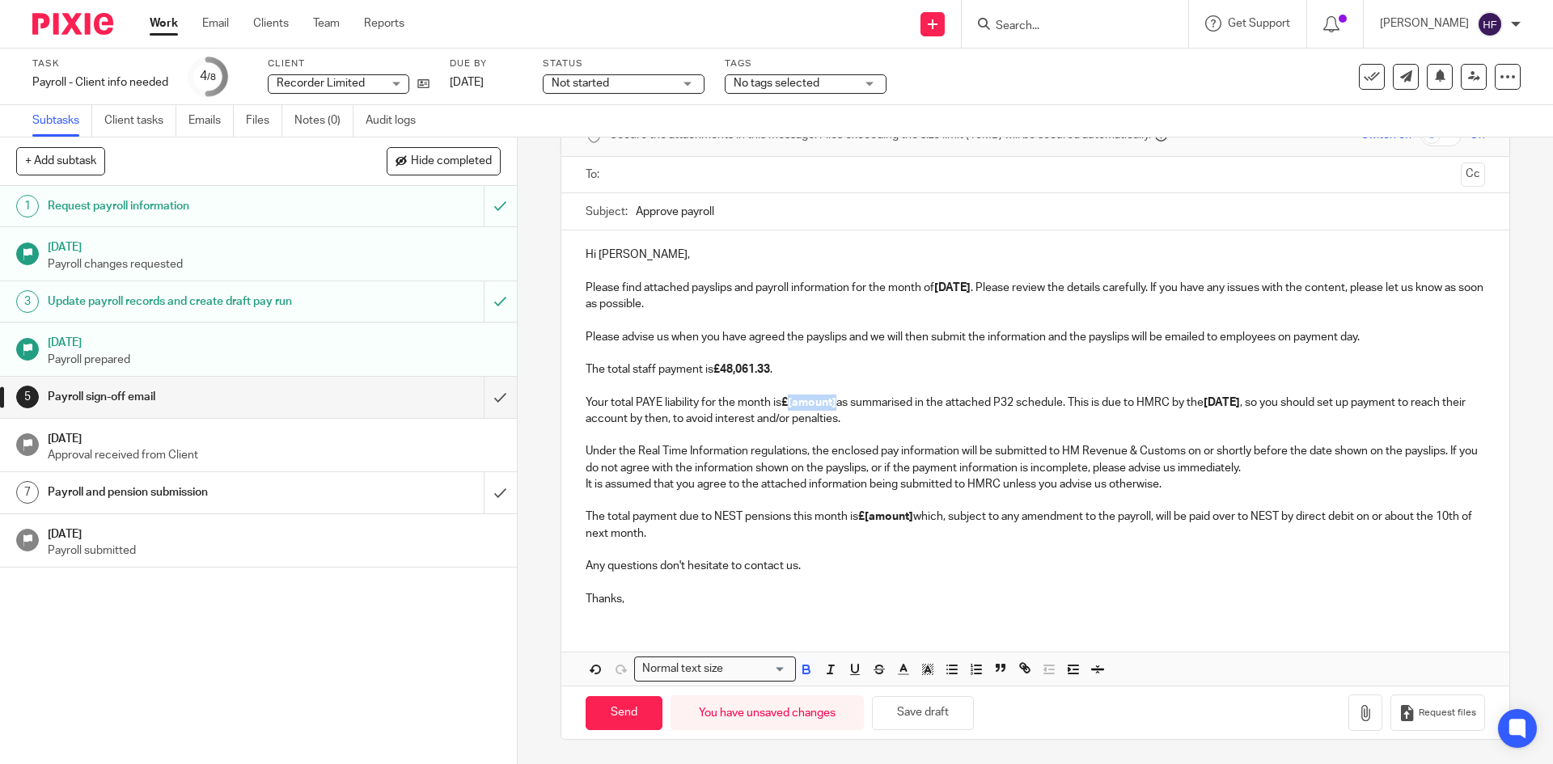
drag, startPoint x: 786, startPoint y: 402, endPoint x: 835, endPoint y: 404, distance: 49.4
click at [835, 404] on p "Please advise us when you have agreed the payslips and we will then submit the …" at bounding box center [1034, 378] width 898 height 99
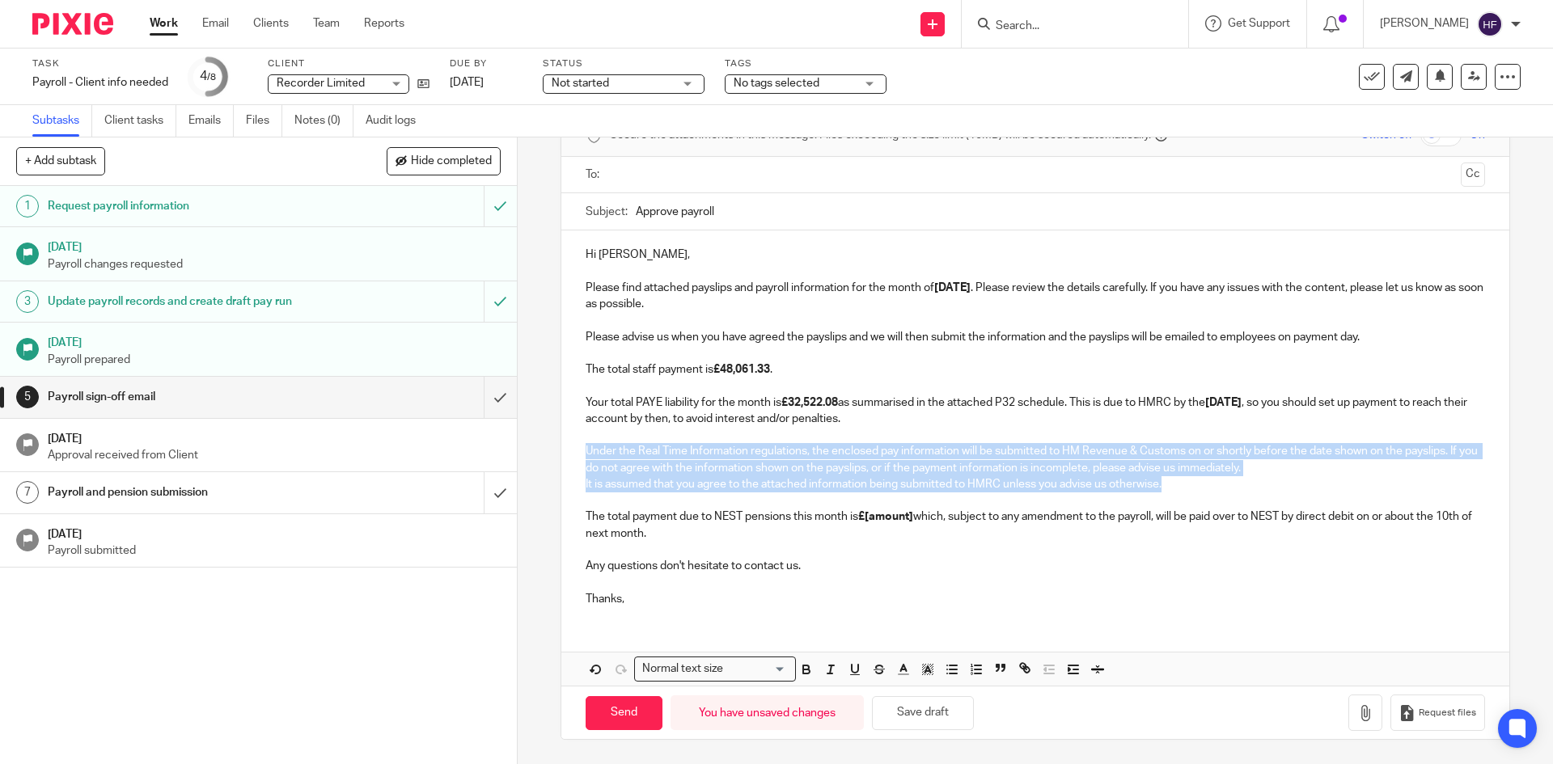
drag, startPoint x: 1181, startPoint y: 484, endPoint x: 572, endPoint y: 448, distance: 610.0
click at [572, 448] on div "Hi [PERSON_NAME], Please find attached payslips and payroll information for the…" at bounding box center [1034, 424] width 947 height 389
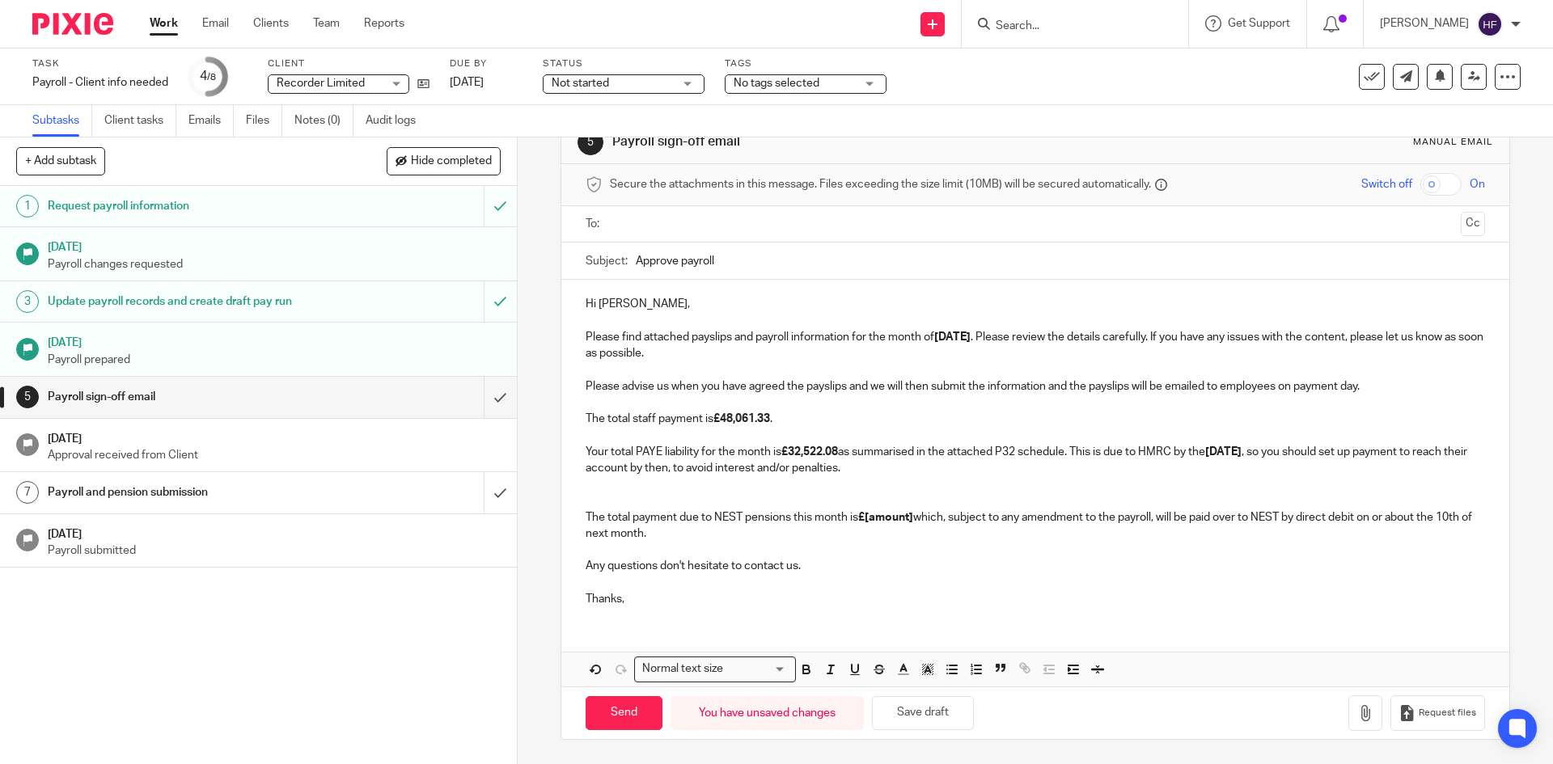
scroll to position [25, 0]
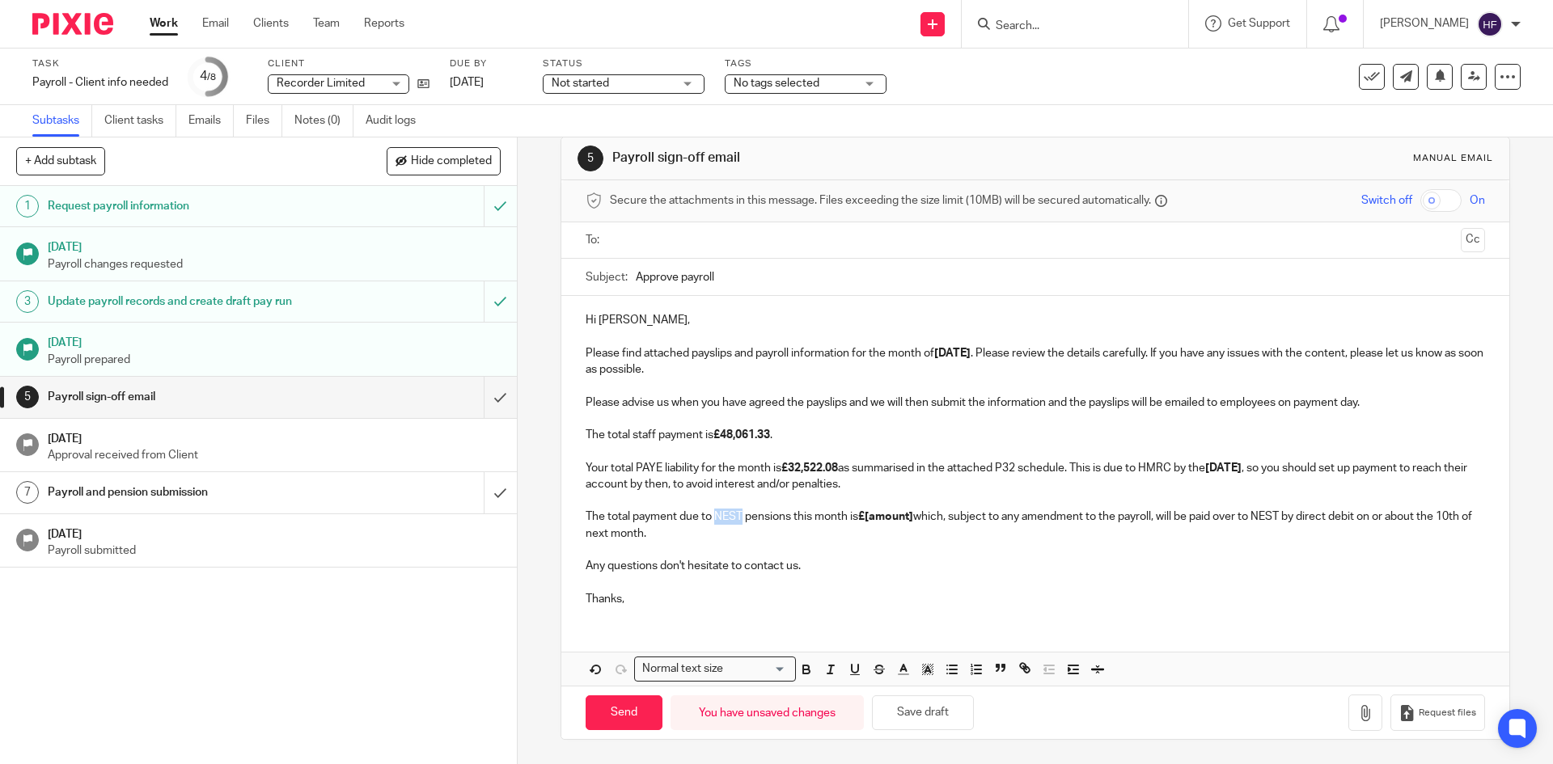
drag, startPoint x: 738, startPoint y: 516, endPoint x: 712, endPoint y: 514, distance: 26.7
click at [712, 514] on p "Please advise us when you have agreed the payslips and we will then submit the …" at bounding box center [1034, 468] width 898 height 147
drag, startPoint x: 1297, startPoint y: 519, endPoint x: 1268, endPoint y: 519, distance: 29.1
click at [1268, 519] on p "Please advise us when you have agreed the payslips and we will then submit the …" at bounding box center [1034, 468] width 898 height 147
click at [1290, 532] on p "Please advise us when you have agreed the payslips and we will then submit the …" at bounding box center [1034, 468] width 898 height 147
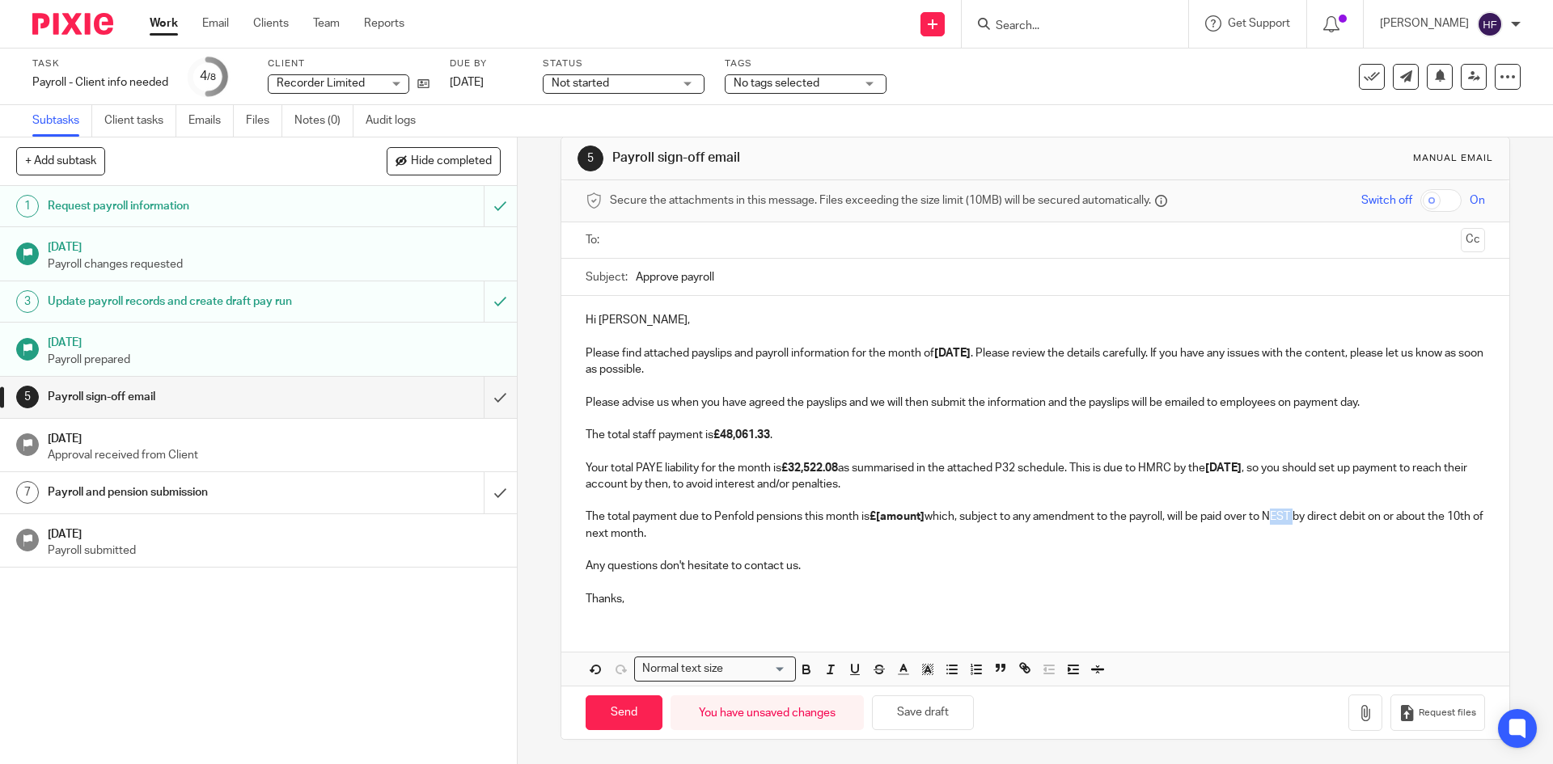
drag, startPoint x: 1293, startPoint y: 514, endPoint x: 1268, endPoint y: 514, distance: 25.1
click at [1268, 514] on p "Please advise us when you have agreed the payslips and we will then submit the …" at bounding box center [1034, 468] width 898 height 147
drag, startPoint x: 874, startPoint y: 518, endPoint x: 924, endPoint y: 516, distance: 49.4
click at [924, 516] on p "Please advise us when you have agreed the payslips and we will then submit the …" at bounding box center [1034, 468] width 898 height 147
click at [950, 712] on button "Save draft" at bounding box center [923, 712] width 102 height 35
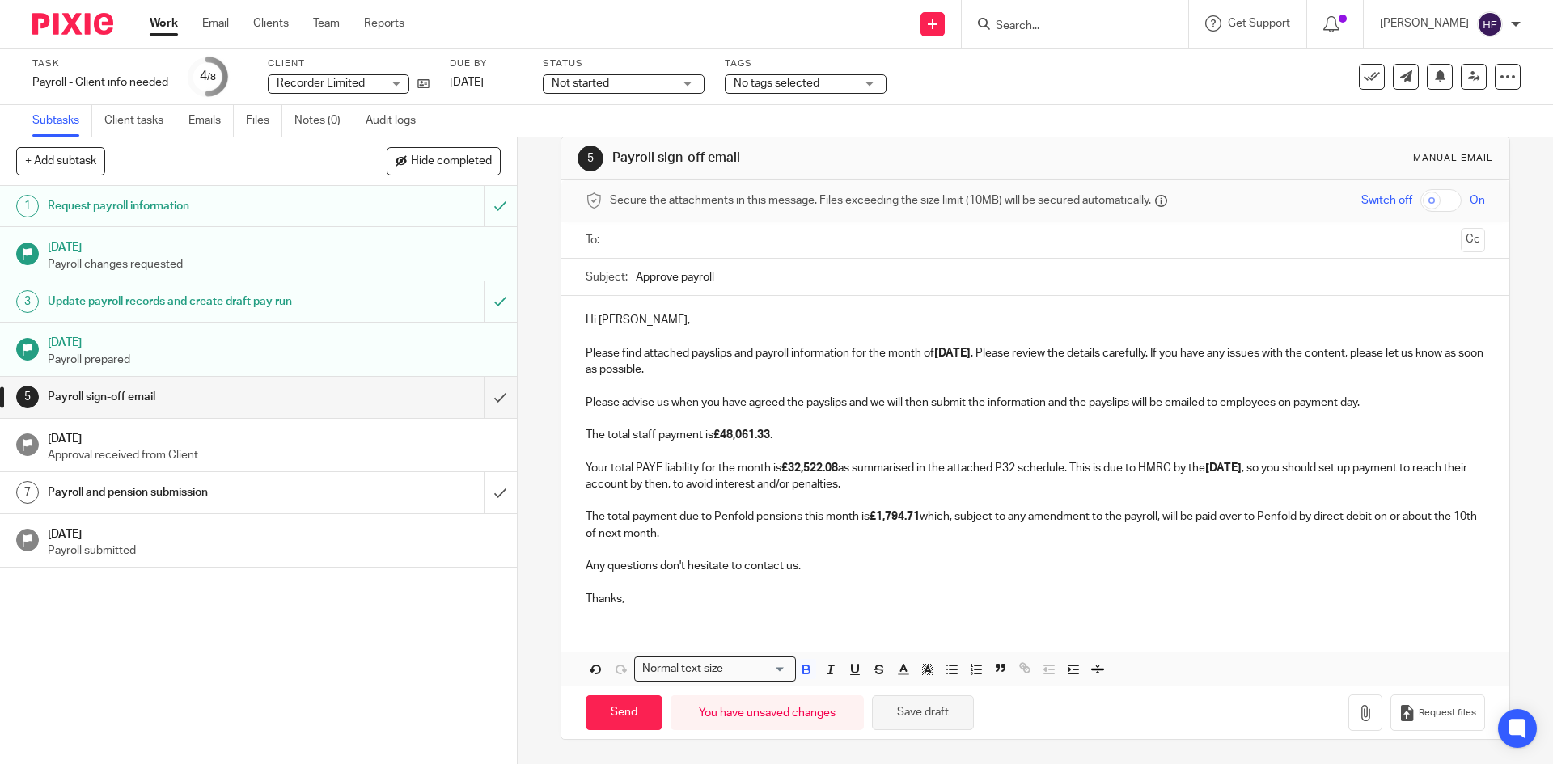
click at [907, 723] on button "Save draft" at bounding box center [923, 712] width 102 height 35
click at [838, 373] on p "Hi [PERSON_NAME], Please find attached payslips and payroll information for the…" at bounding box center [1034, 345] width 898 height 66
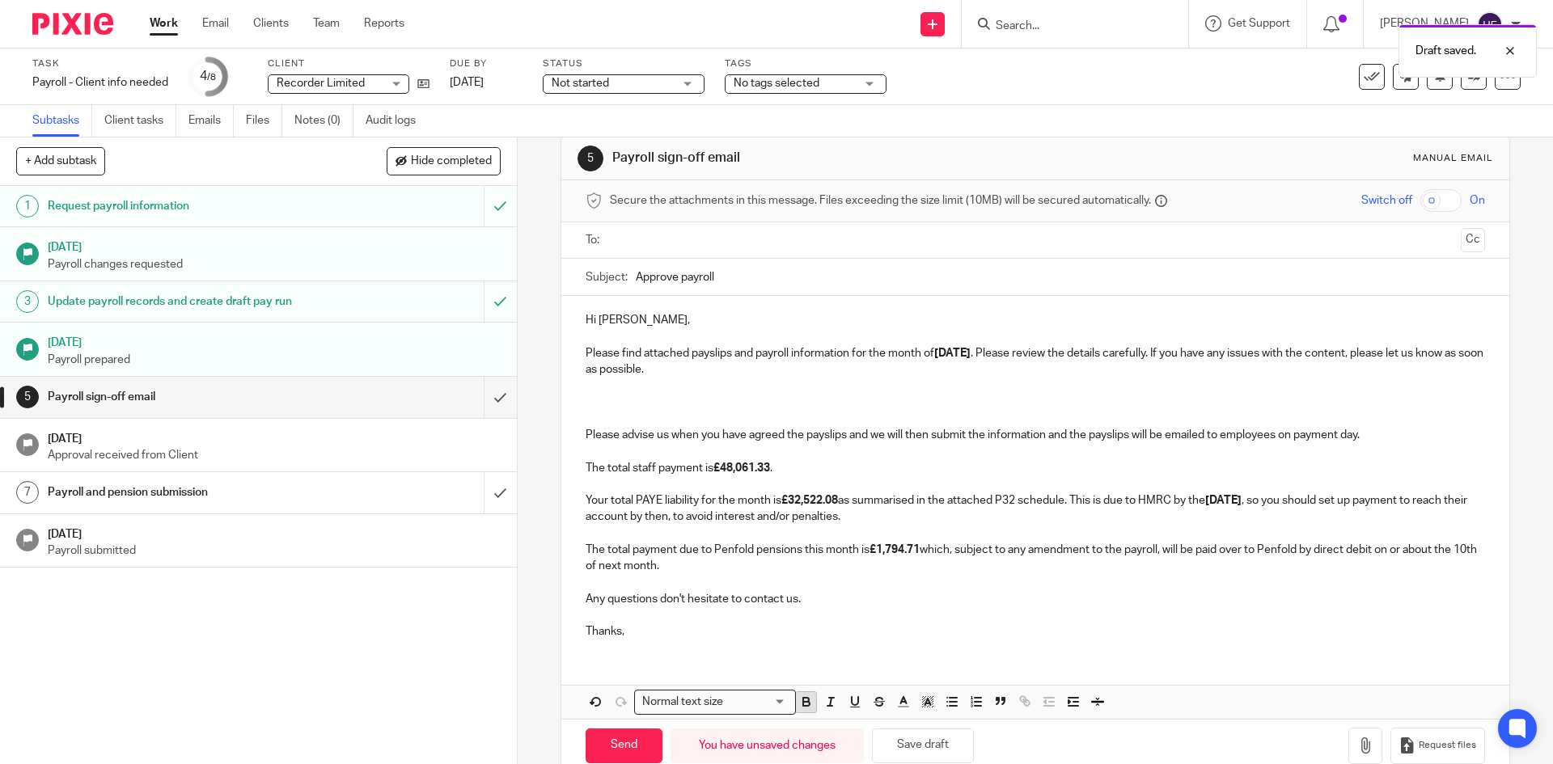
click at [805, 702] on icon "button" at bounding box center [806, 702] width 15 height 15
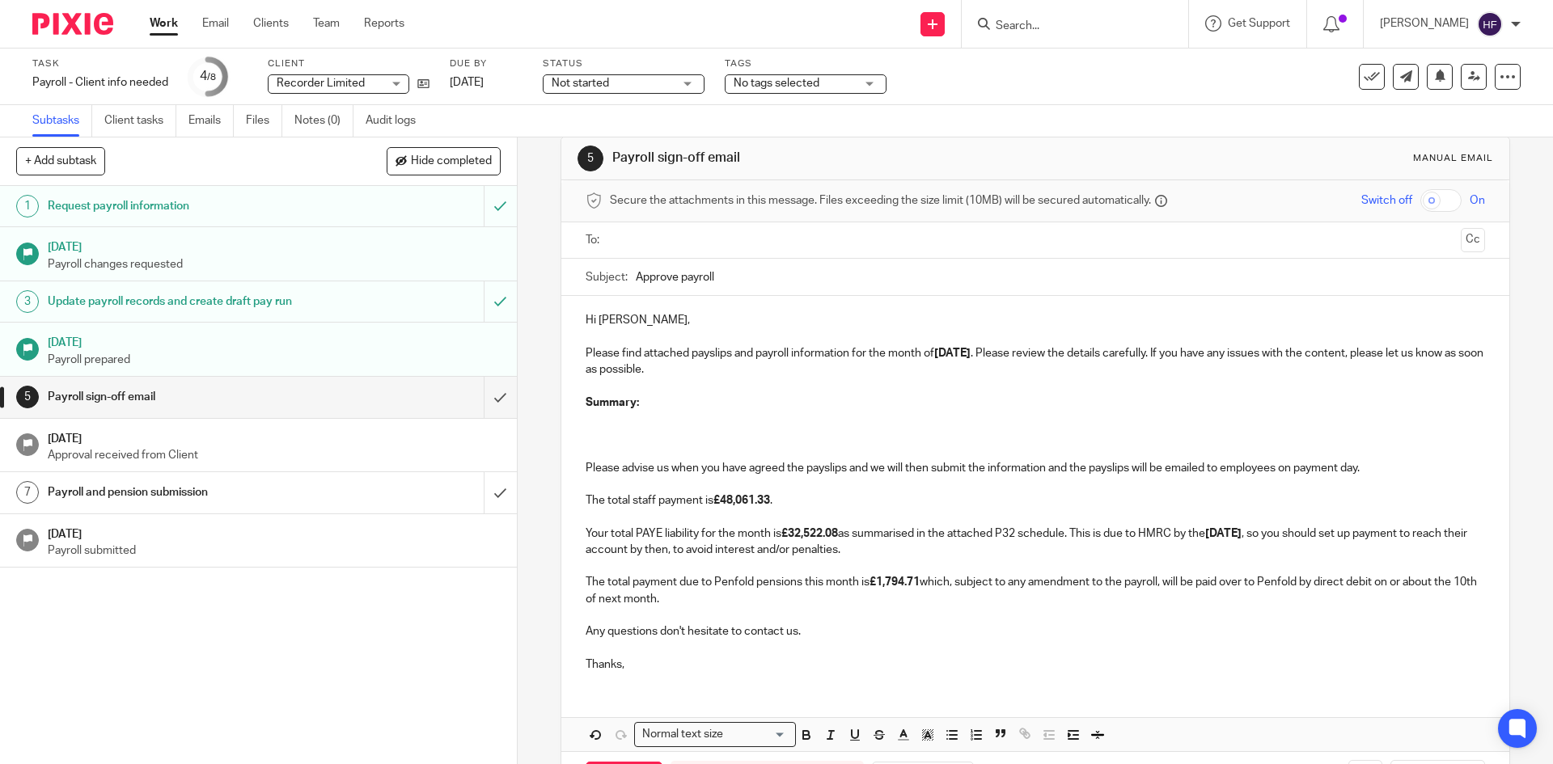
click at [600, 410] on p "Summary:" at bounding box center [1034, 403] width 898 height 16
click at [595, 416] on p at bounding box center [1034, 419] width 898 height 16
click at [698, 415] on p at bounding box center [1051, 419] width 866 height 16
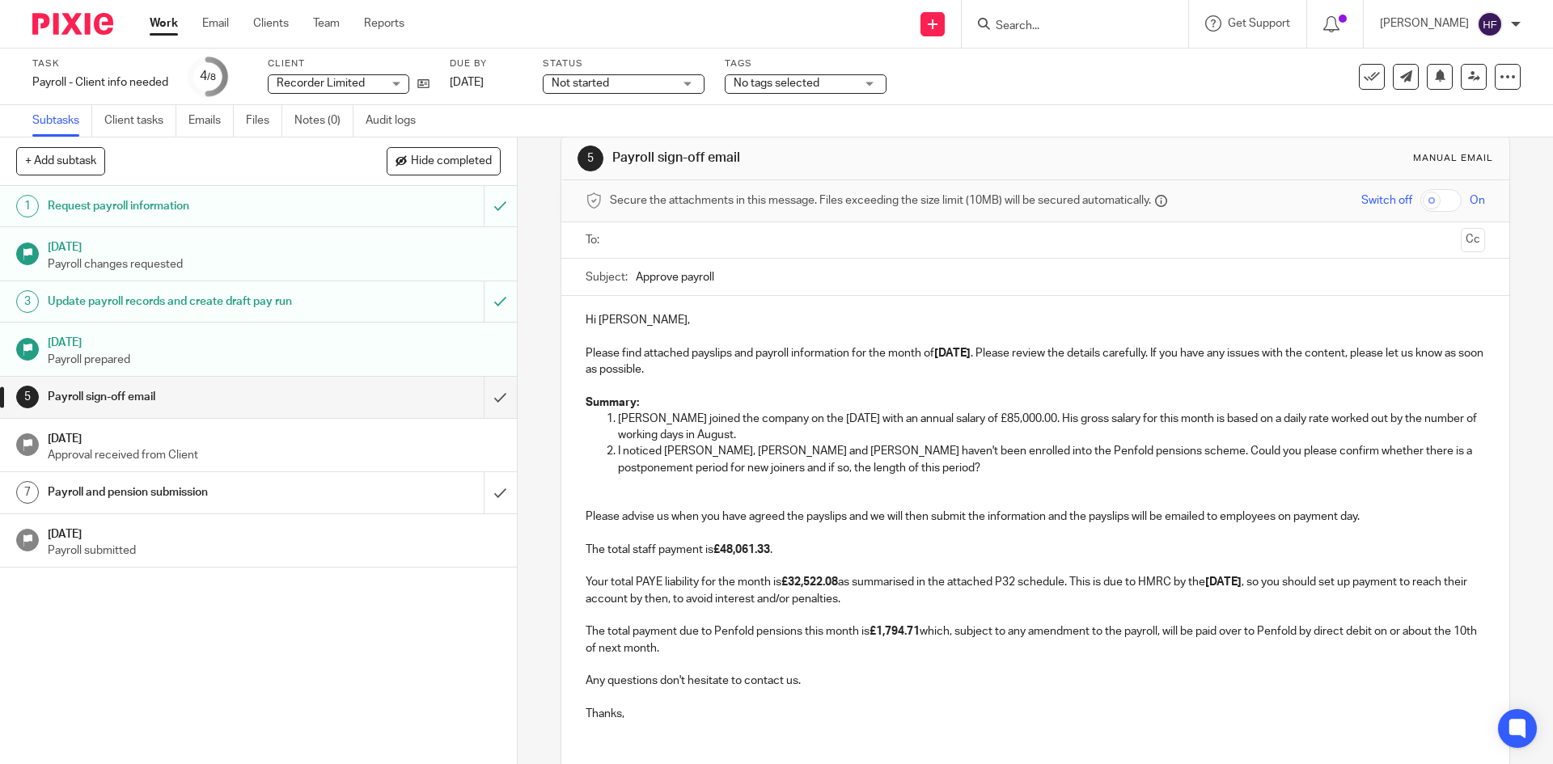
scroll to position [140, 0]
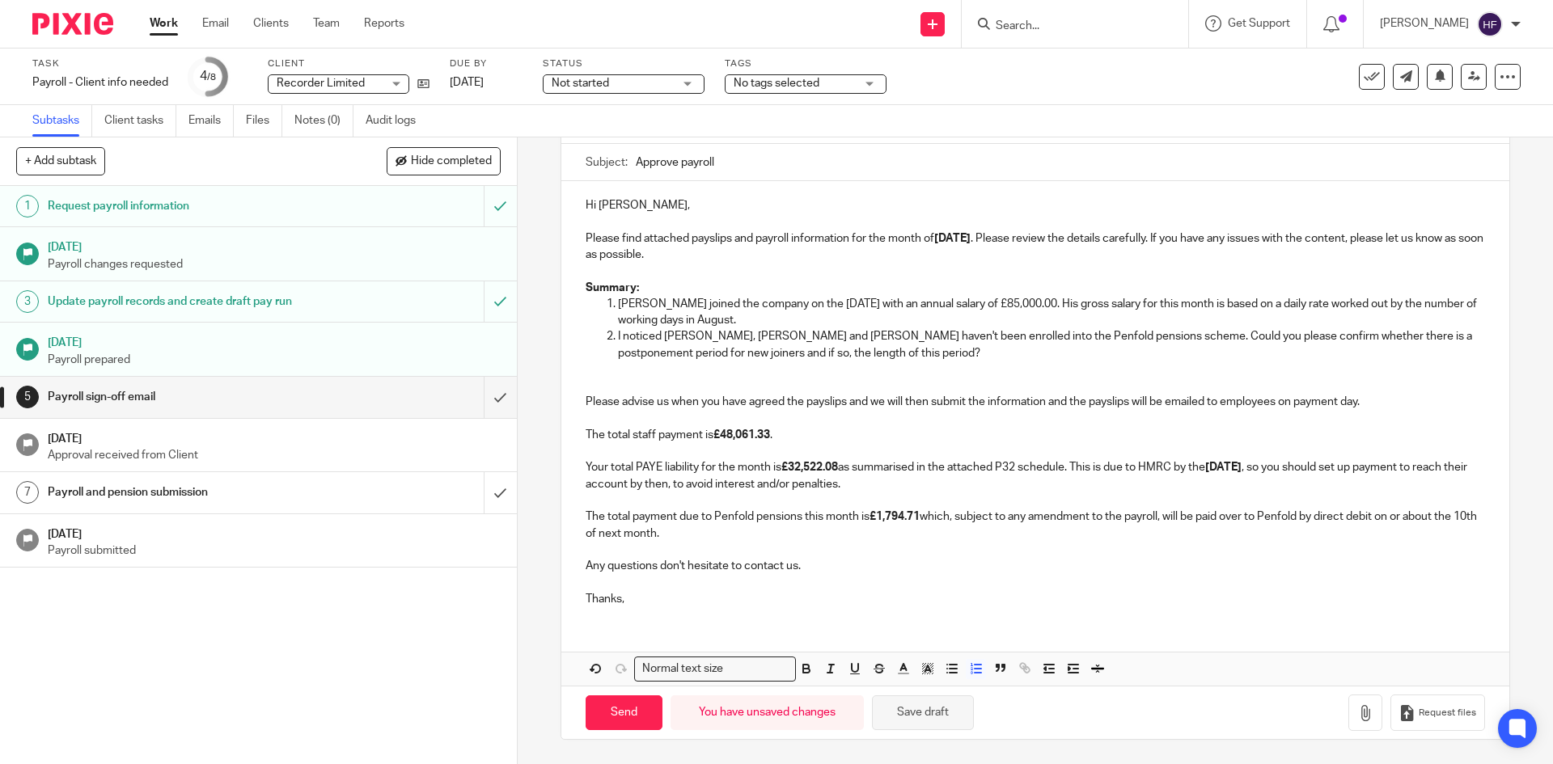
click at [915, 713] on button "Save draft" at bounding box center [923, 712] width 102 height 35
click at [927, 705] on button "Save draft" at bounding box center [923, 712] width 102 height 35
click at [615, 376] on p at bounding box center [1034, 369] width 898 height 16
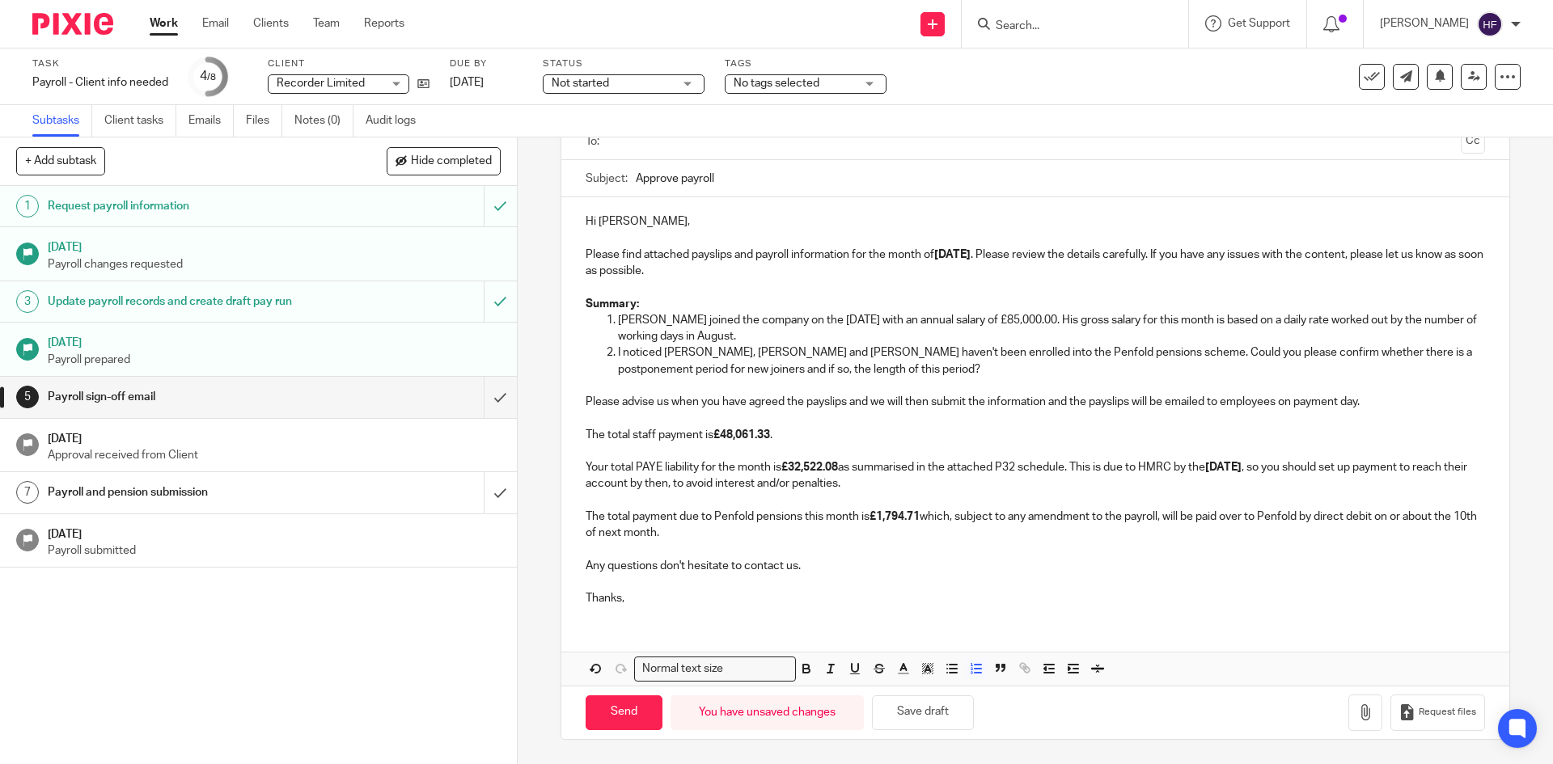
scroll to position [124, 0]
click at [941, 709] on button "Save draft" at bounding box center [923, 712] width 102 height 35
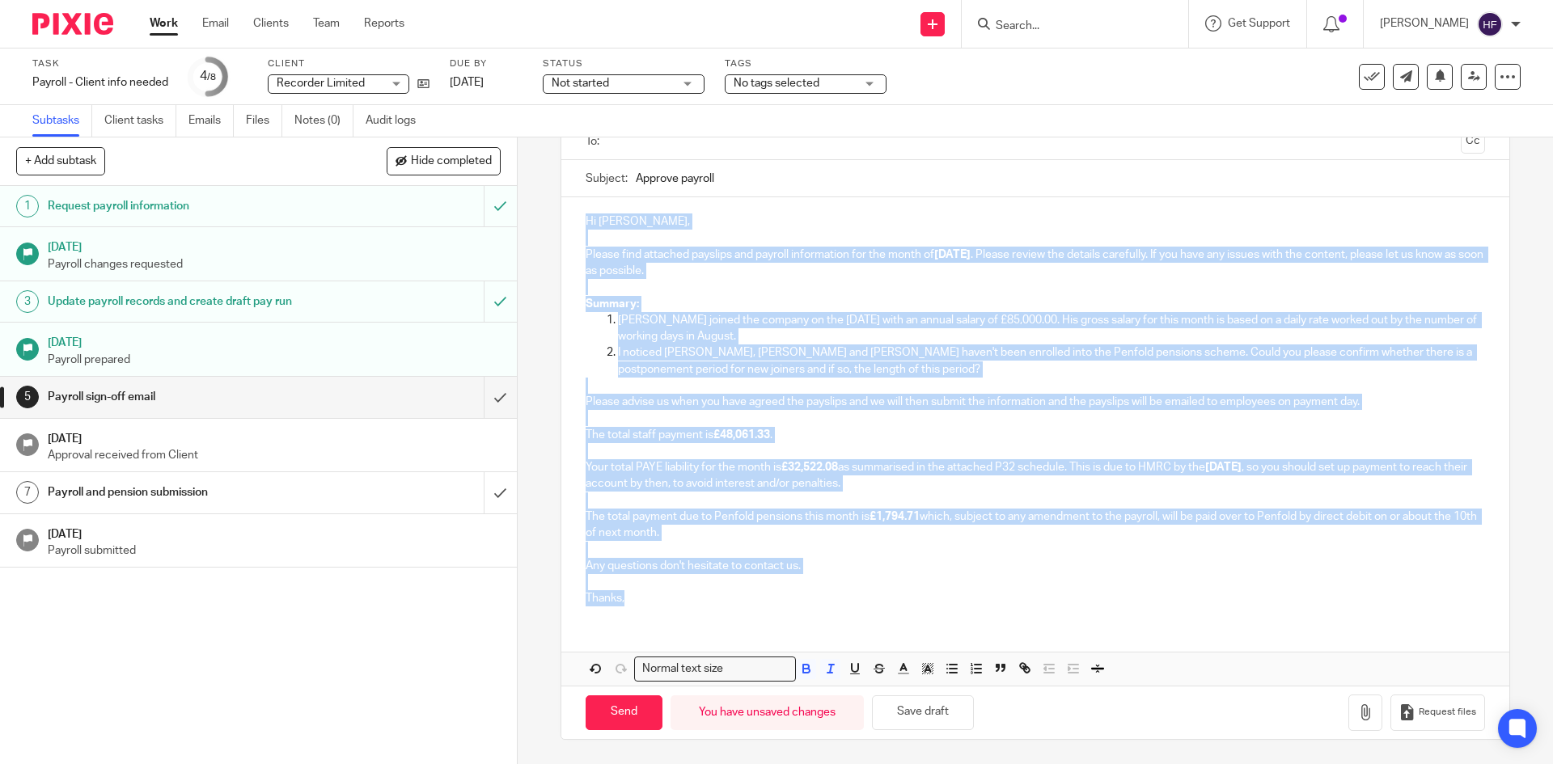
drag, startPoint x: 642, startPoint y: 605, endPoint x: 573, endPoint y: 200, distance: 411.1
click at [573, 200] on div "Hi [PERSON_NAME], Please find attached payslips and payroll information for the…" at bounding box center [1034, 407] width 947 height 421
copy div "Lo Ipsu, Dolors amet consecte adipisci eli seddoei temporincid utl etd magna al…"
click at [843, 385] on p at bounding box center [1034, 386] width 898 height 16
